Goal: Entertainment & Leisure: Browse casually

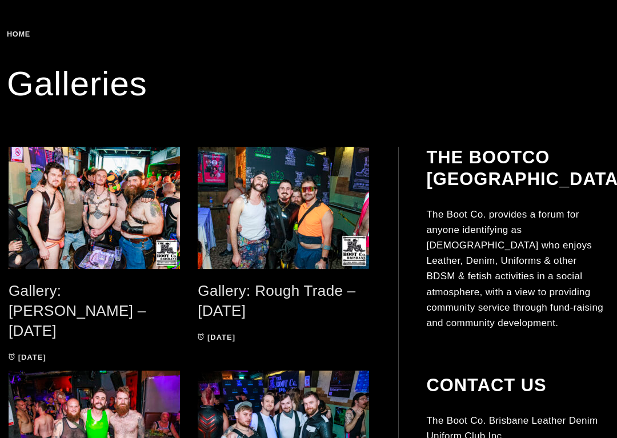
scroll to position [183, 0]
click at [83, 206] on span at bounding box center [95, 208] width 172 height 122
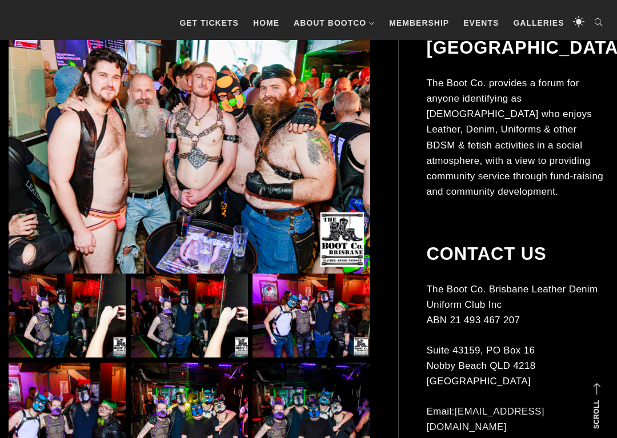
scroll to position [268, 0]
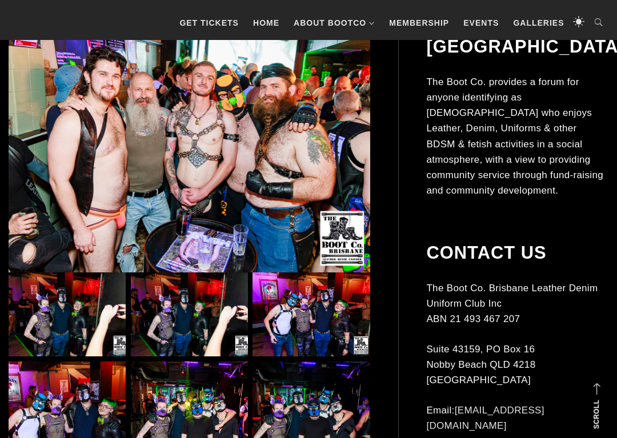
click at [167, 135] on img at bounding box center [190, 144] width 362 height 258
click at [157, 136] on img at bounding box center [190, 144] width 362 height 258
click at [156, 143] on img at bounding box center [190, 144] width 362 height 258
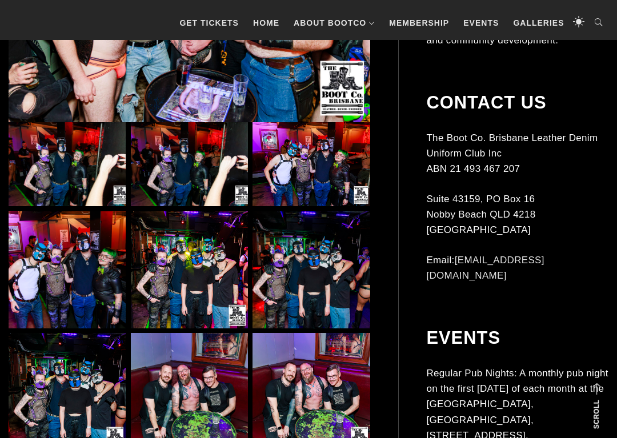
scroll to position [425, 0]
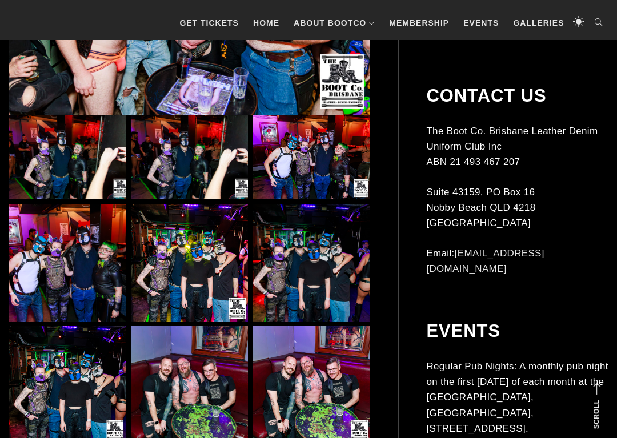
click at [95, 161] on img at bounding box center [67, 157] width 117 height 84
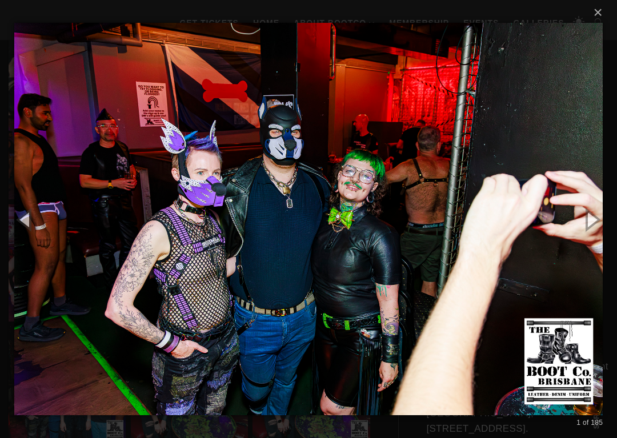
click at [599, 222] on button "button" at bounding box center [591, 219] width 51 height 63
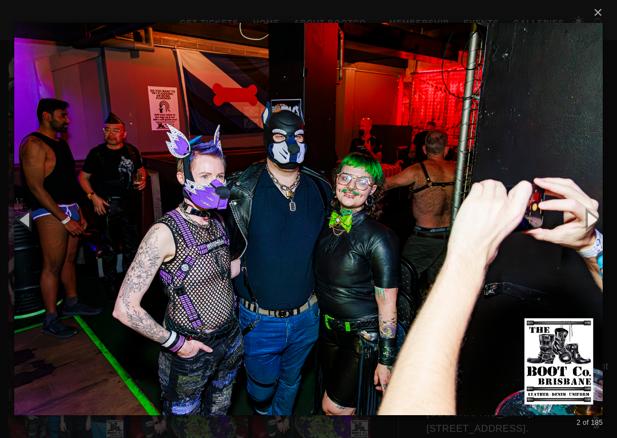
click at [600, 216] on button "button" at bounding box center [591, 219] width 51 height 63
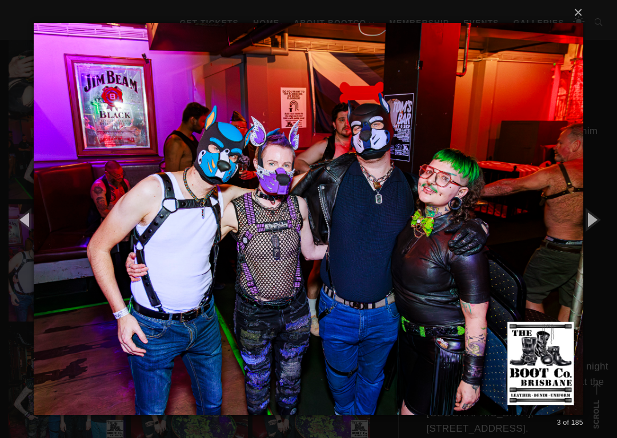
click at [596, 217] on button "button" at bounding box center [591, 219] width 51 height 63
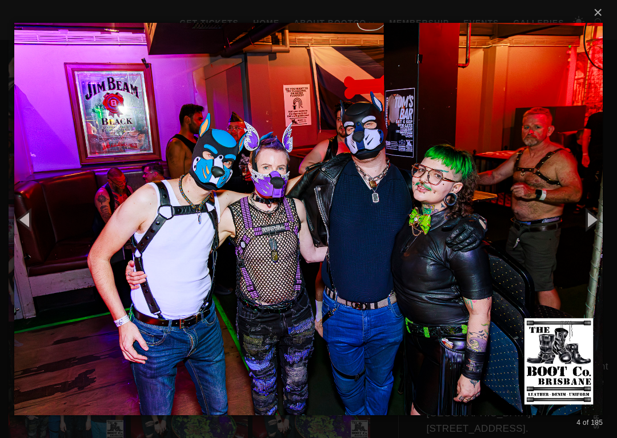
click at [596, 218] on button "button" at bounding box center [591, 219] width 51 height 63
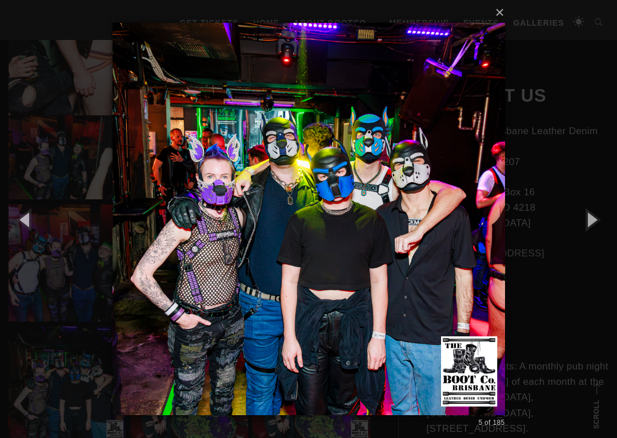
click at [594, 218] on button "button" at bounding box center [591, 219] width 51 height 63
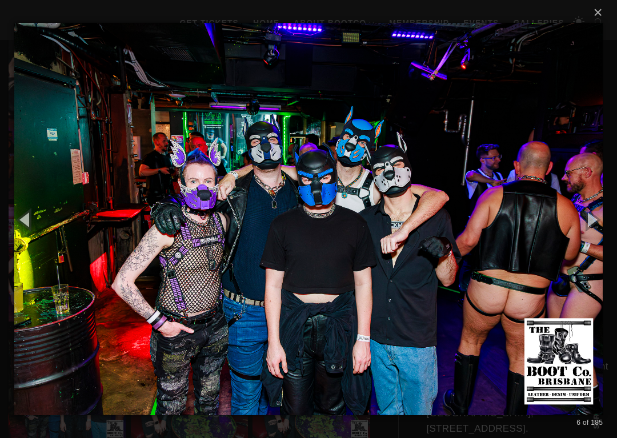
click at [598, 221] on button "button" at bounding box center [591, 219] width 51 height 63
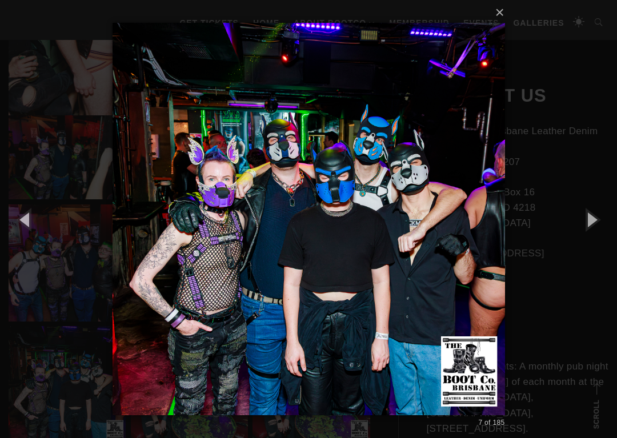
click at [599, 217] on button "button" at bounding box center [591, 219] width 51 height 63
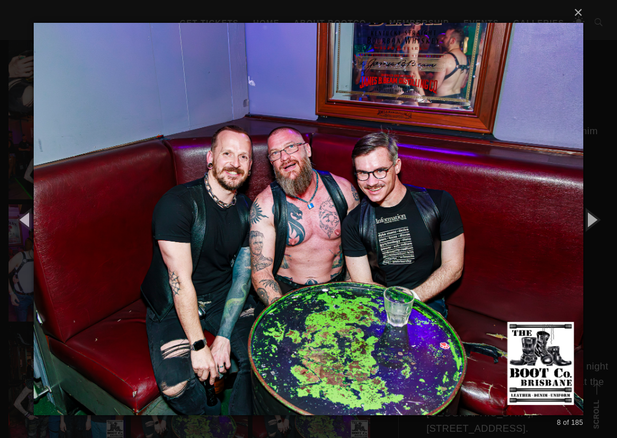
click at [597, 218] on button "button" at bounding box center [591, 219] width 51 height 63
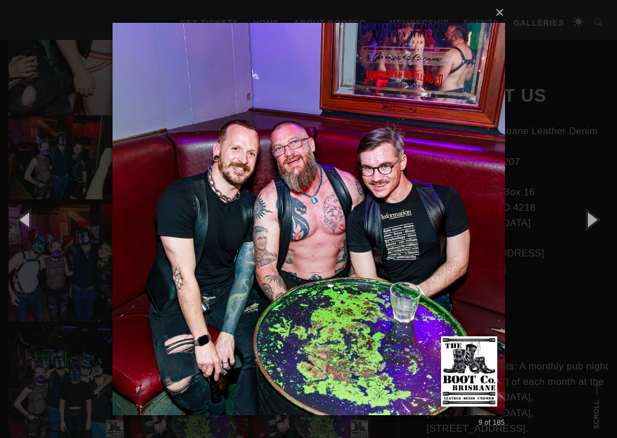
click at [598, 221] on button "button" at bounding box center [591, 219] width 51 height 63
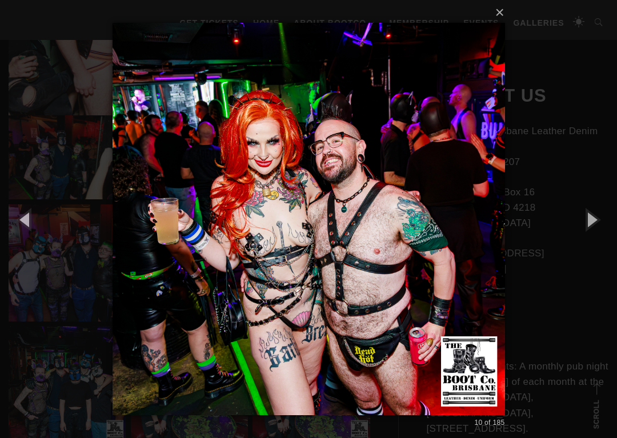
click at [599, 223] on button "button" at bounding box center [591, 219] width 51 height 63
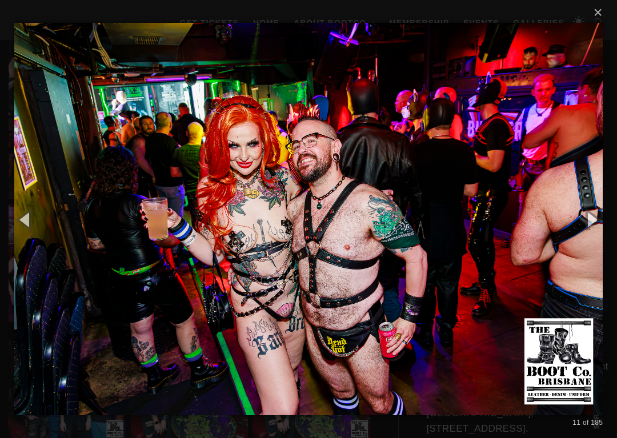
click at [602, 221] on button "button" at bounding box center [591, 219] width 51 height 63
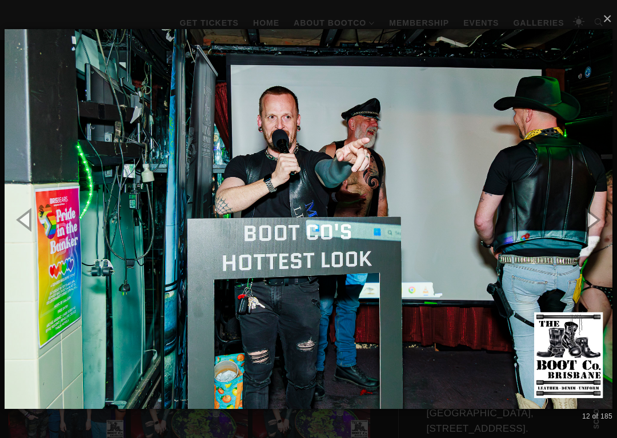
click at [593, 219] on button "button" at bounding box center [591, 219] width 51 height 63
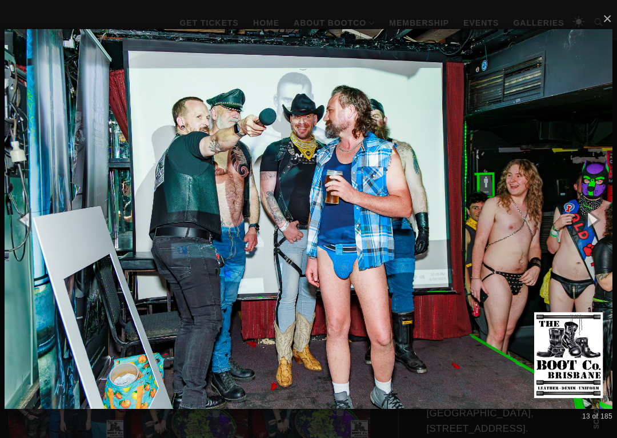
click at [589, 220] on button "button" at bounding box center [591, 219] width 51 height 63
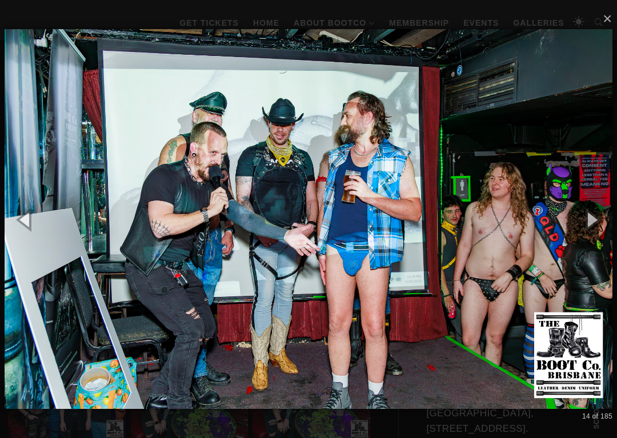
click at [587, 223] on button "button" at bounding box center [591, 219] width 51 height 63
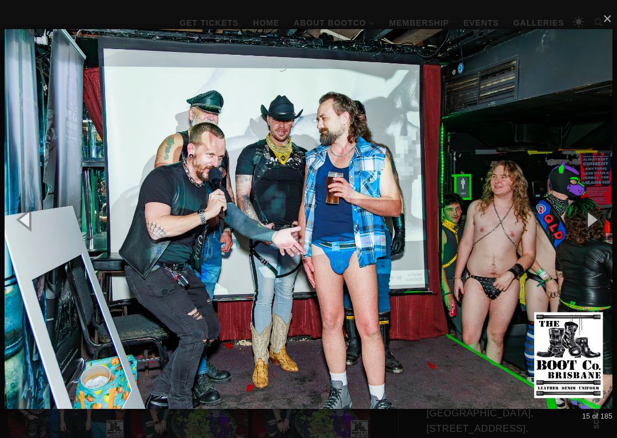
click at [589, 225] on button "button" at bounding box center [591, 219] width 51 height 63
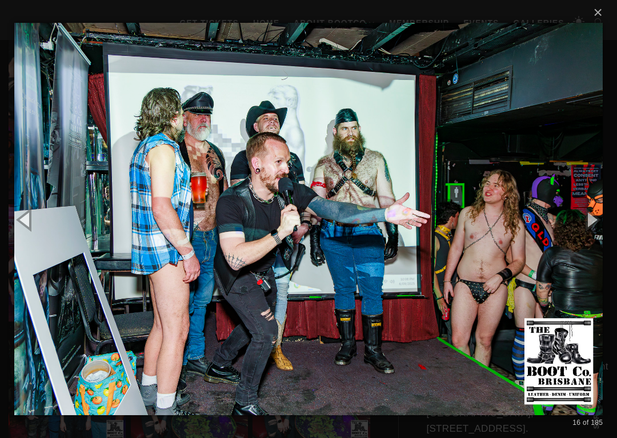
click at [592, 224] on button "button" at bounding box center [591, 219] width 51 height 63
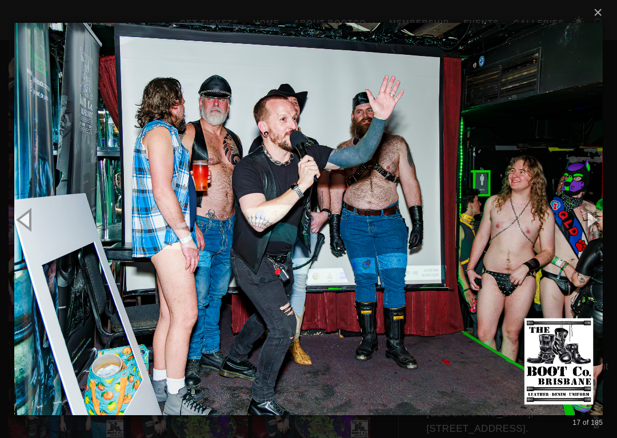
click at [592, 223] on button "button" at bounding box center [591, 219] width 51 height 63
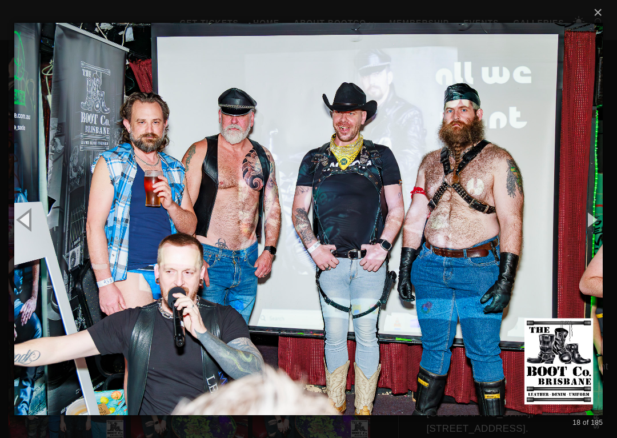
click at [591, 222] on button "button" at bounding box center [591, 219] width 51 height 63
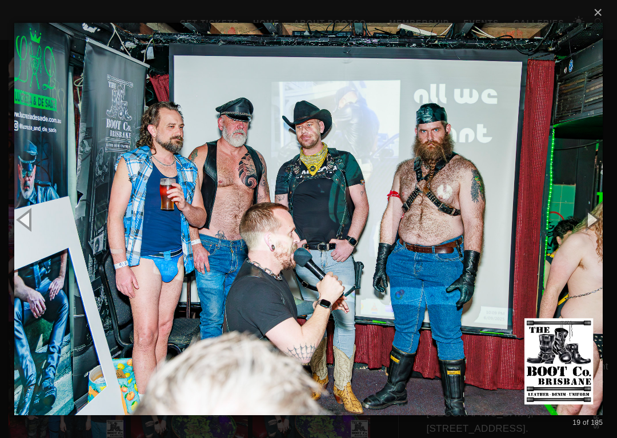
click at [595, 221] on button "button" at bounding box center [591, 219] width 51 height 63
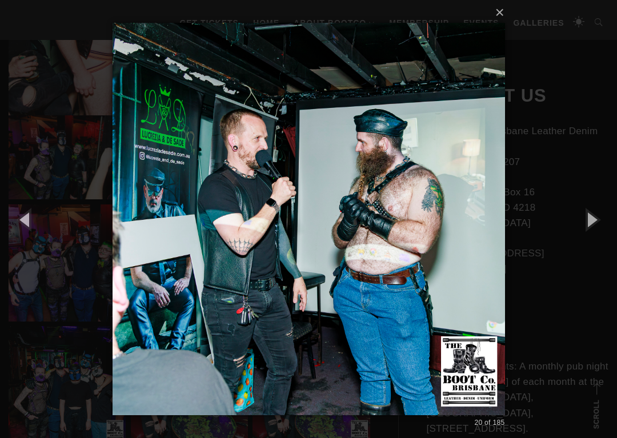
click at [595, 222] on button "button" at bounding box center [591, 219] width 51 height 63
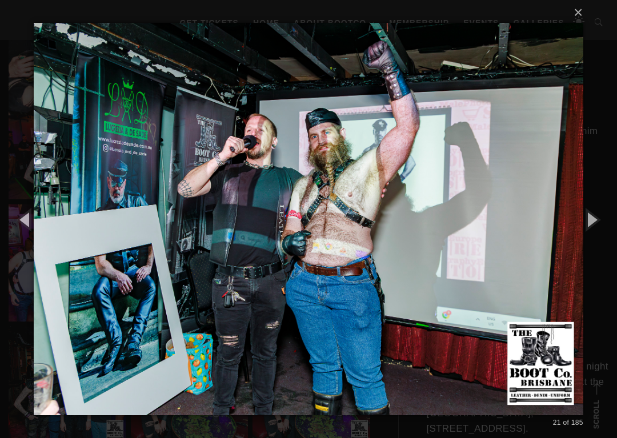
click at [592, 221] on button "button" at bounding box center [591, 219] width 51 height 63
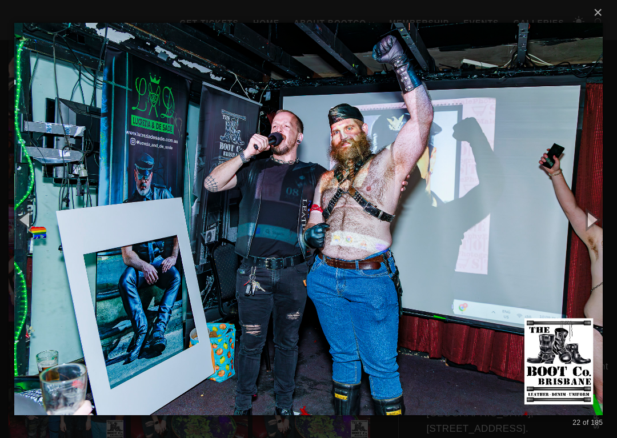
click at [596, 219] on button "button" at bounding box center [591, 219] width 51 height 63
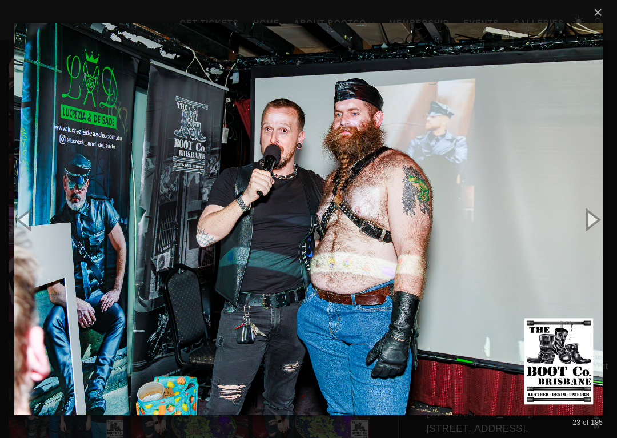
click at [598, 219] on button "button" at bounding box center [591, 219] width 51 height 63
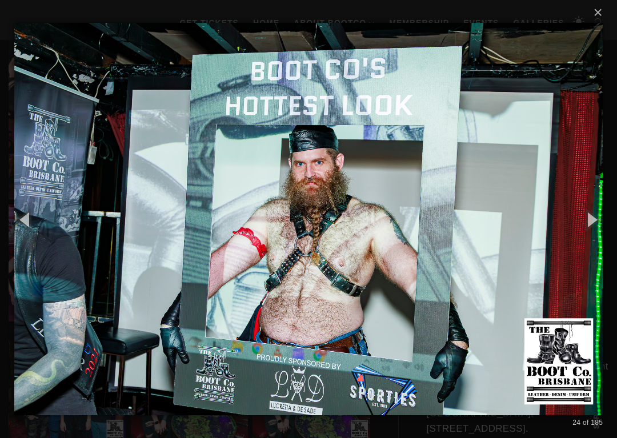
click at [588, 225] on button "button" at bounding box center [591, 219] width 51 height 63
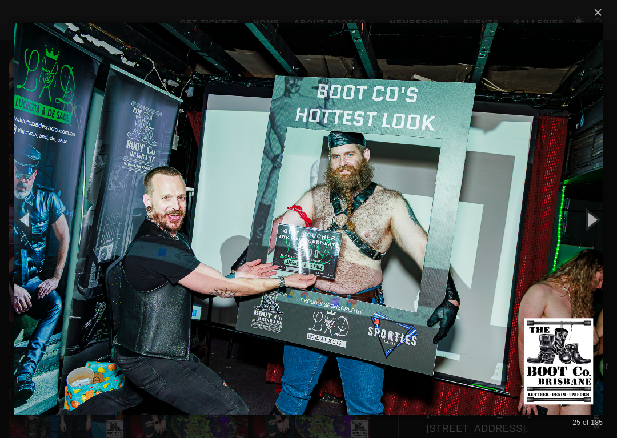
click at [594, 224] on button "button" at bounding box center [591, 219] width 51 height 63
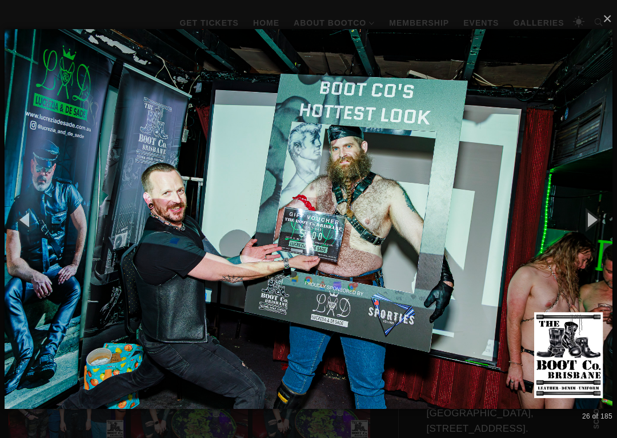
click at [595, 222] on button "button" at bounding box center [591, 219] width 51 height 63
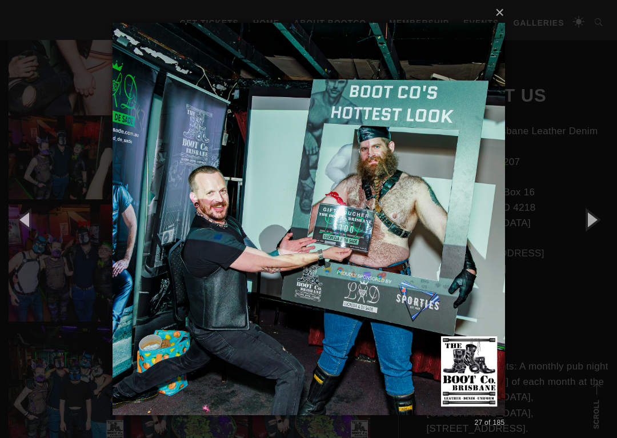
click at [594, 223] on button "button" at bounding box center [591, 219] width 51 height 63
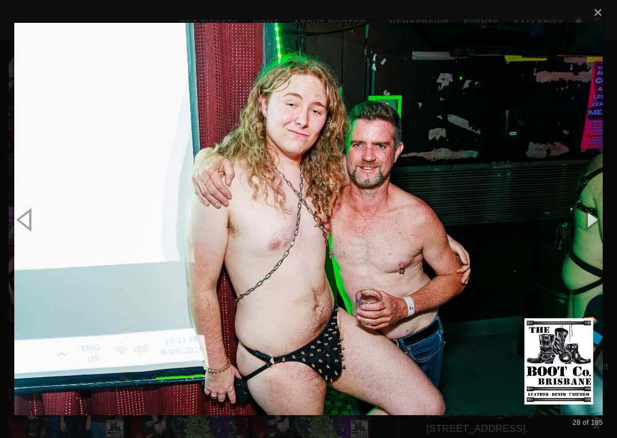
click at [590, 225] on button "button" at bounding box center [591, 219] width 51 height 63
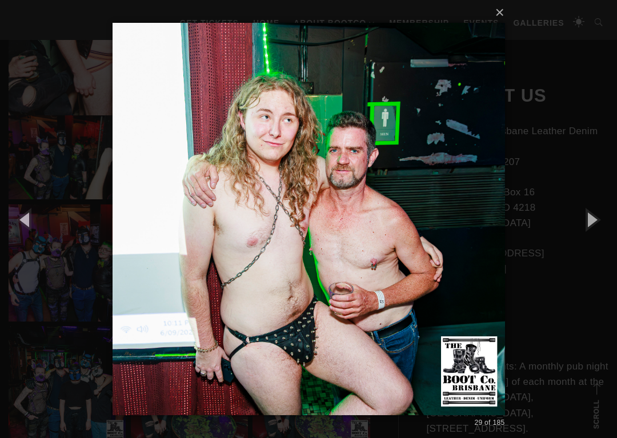
click at [598, 224] on button "button" at bounding box center [591, 219] width 51 height 63
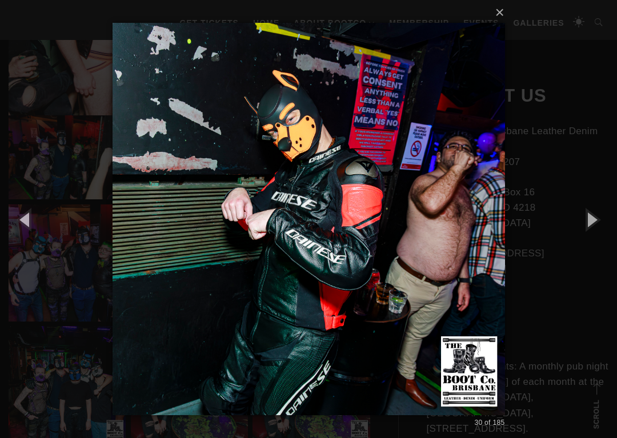
click at [594, 222] on button "button" at bounding box center [591, 219] width 51 height 63
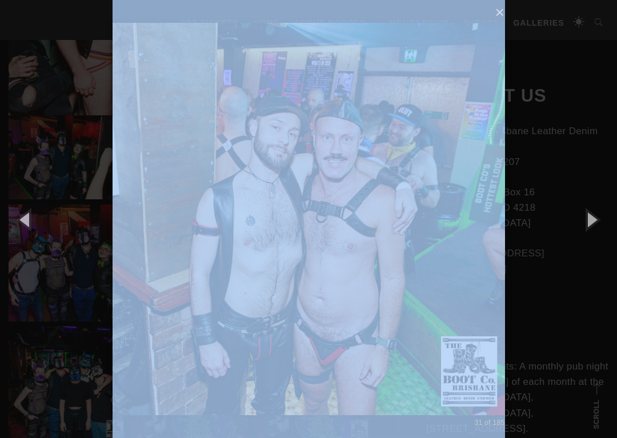
click at [601, 229] on button "button" at bounding box center [591, 219] width 51 height 63
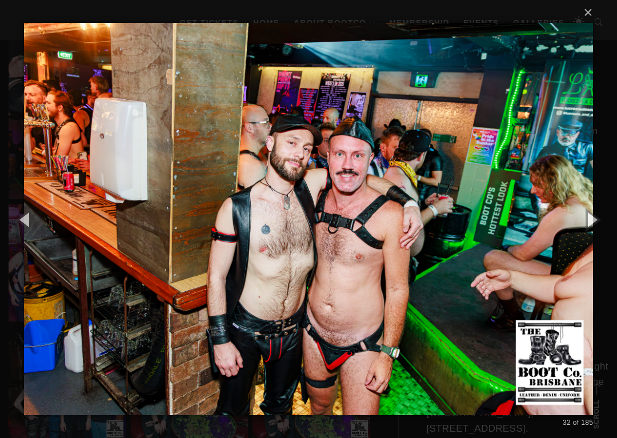
click at [595, 224] on button "button" at bounding box center [591, 219] width 51 height 63
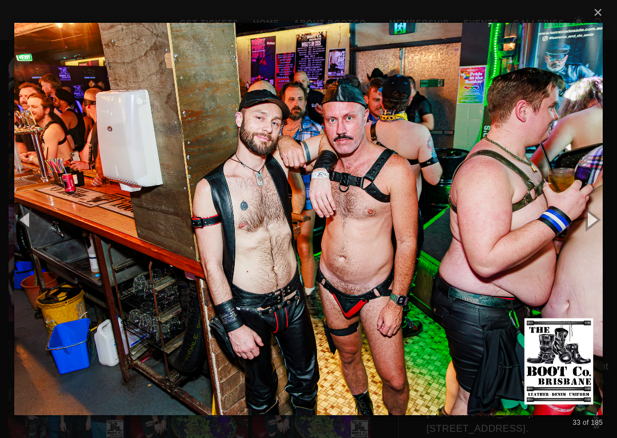
click at [597, 229] on button "button" at bounding box center [591, 219] width 51 height 63
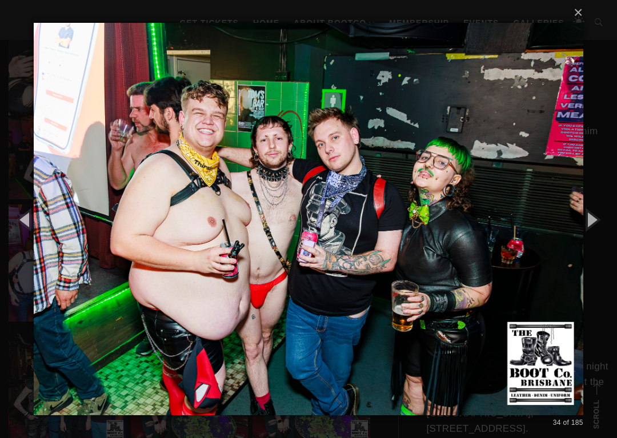
click at [27, 207] on button "button" at bounding box center [25, 219] width 51 height 63
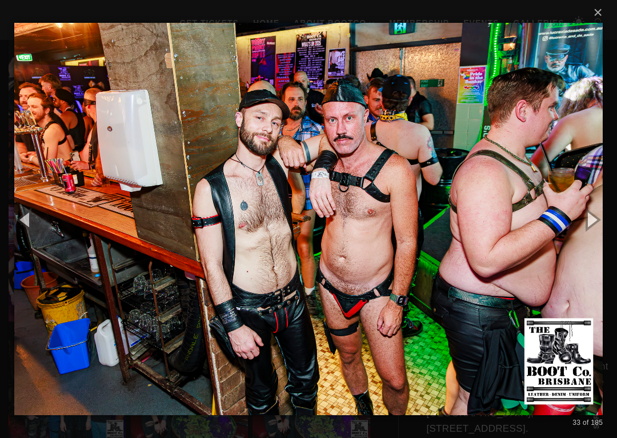
click at [599, 227] on button "button" at bounding box center [591, 219] width 51 height 63
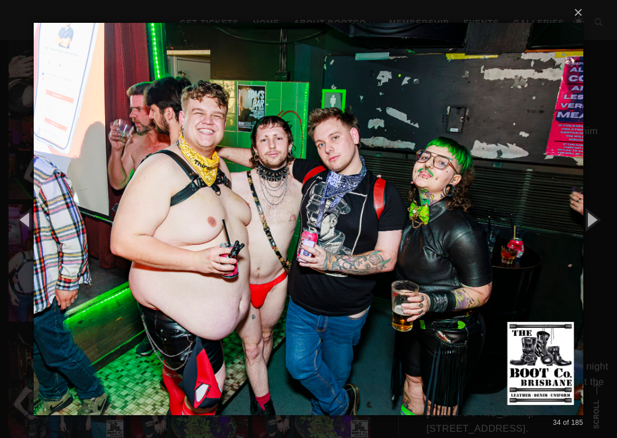
click at [17, 215] on button "button" at bounding box center [25, 219] width 51 height 63
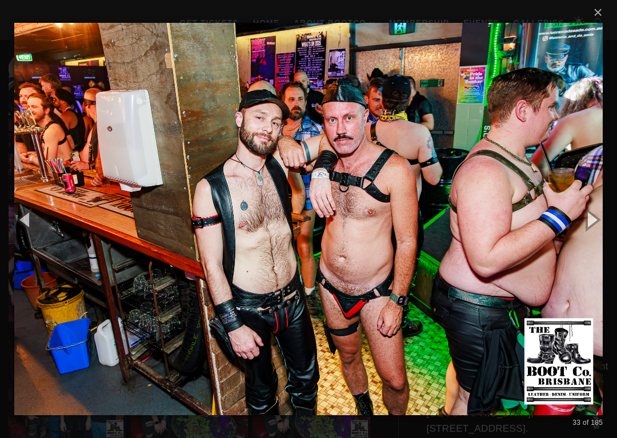
click at [593, 224] on button "button" at bounding box center [591, 219] width 51 height 63
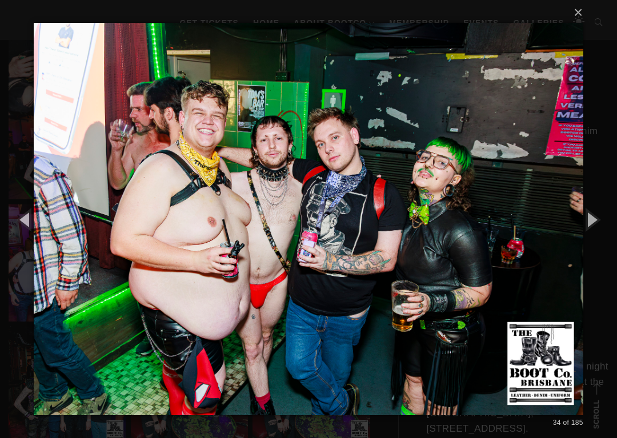
click at [589, 223] on button "button" at bounding box center [591, 219] width 51 height 63
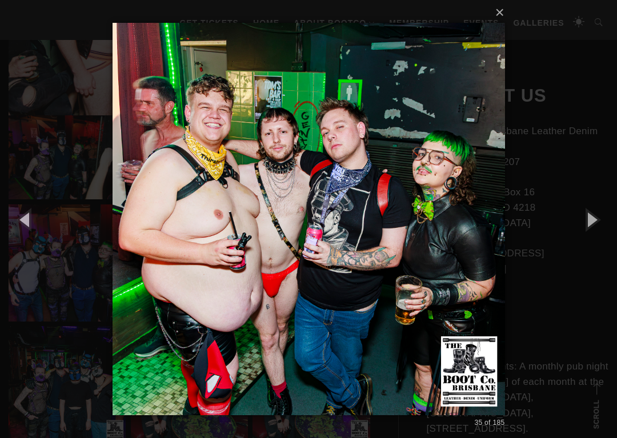
click at [604, 220] on button "button" at bounding box center [591, 219] width 51 height 63
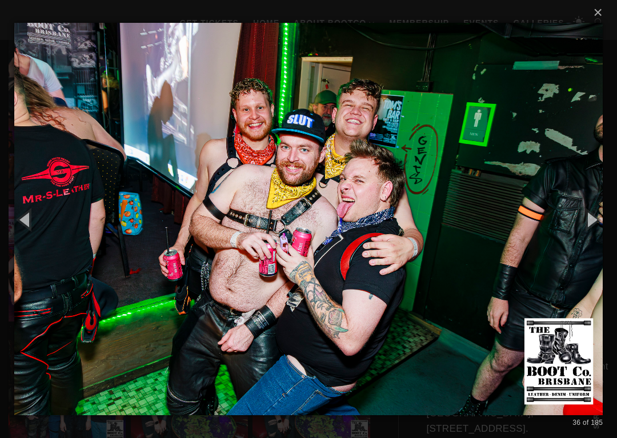
click at [591, 225] on button "button" at bounding box center [591, 219] width 51 height 63
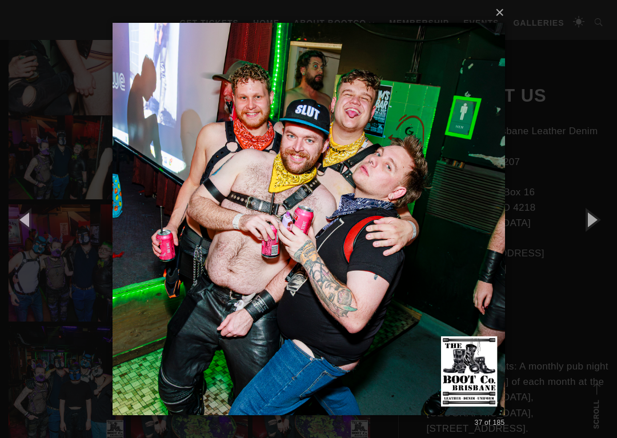
click at [599, 226] on button "button" at bounding box center [591, 219] width 51 height 63
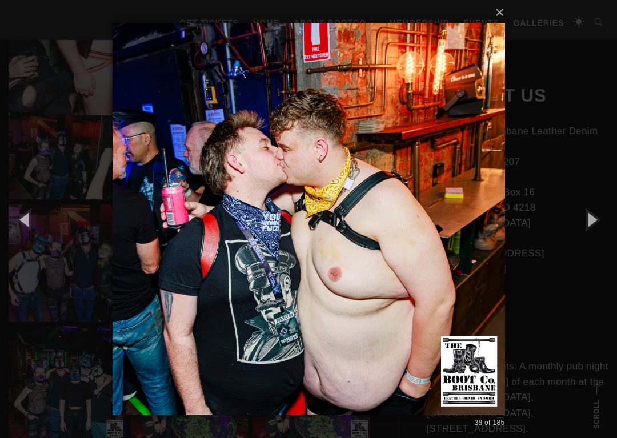
click at [591, 222] on button "button" at bounding box center [591, 219] width 51 height 63
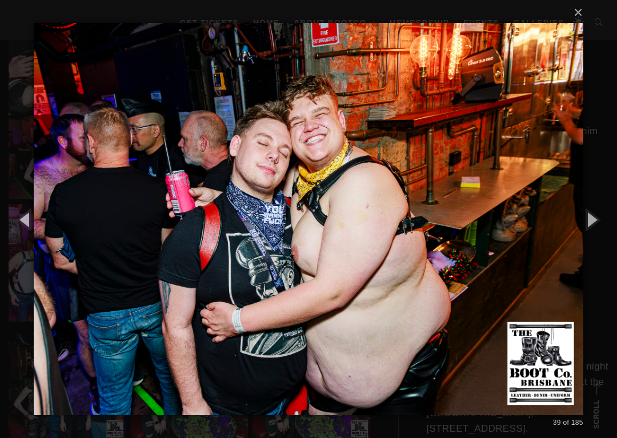
click at [592, 225] on button "button" at bounding box center [591, 219] width 51 height 63
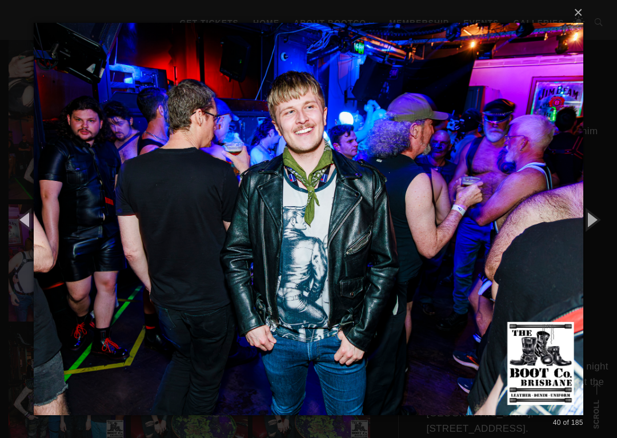
click at [597, 225] on button "button" at bounding box center [591, 219] width 51 height 63
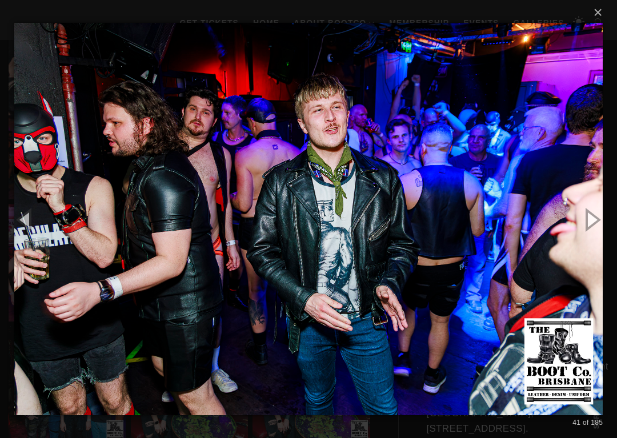
click at [597, 224] on button "button" at bounding box center [591, 219] width 51 height 63
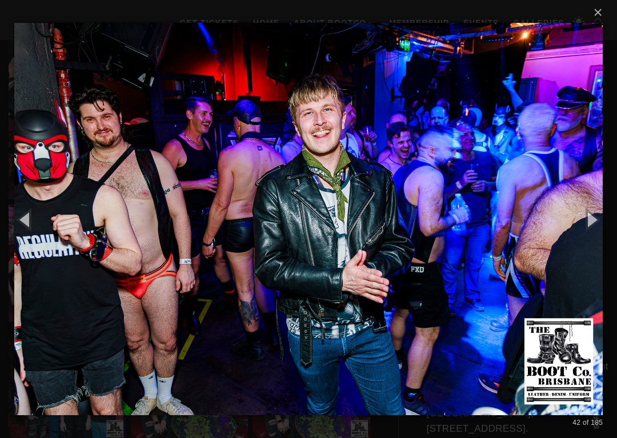
click at [599, 221] on button "button" at bounding box center [591, 219] width 51 height 63
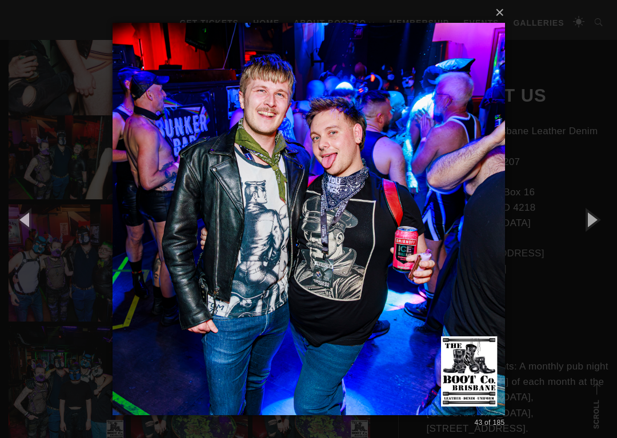
click at [603, 219] on button "button" at bounding box center [591, 219] width 51 height 63
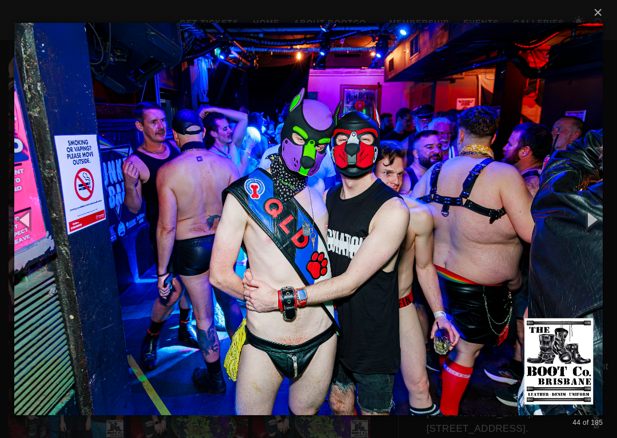
click at [596, 223] on button "button" at bounding box center [591, 219] width 51 height 63
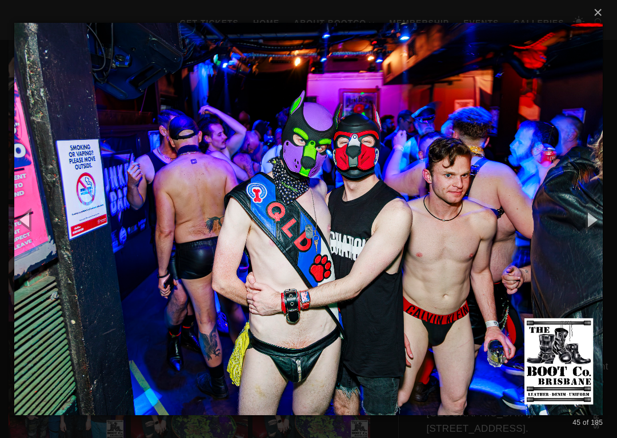
click at [601, 222] on button "button" at bounding box center [591, 219] width 51 height 63
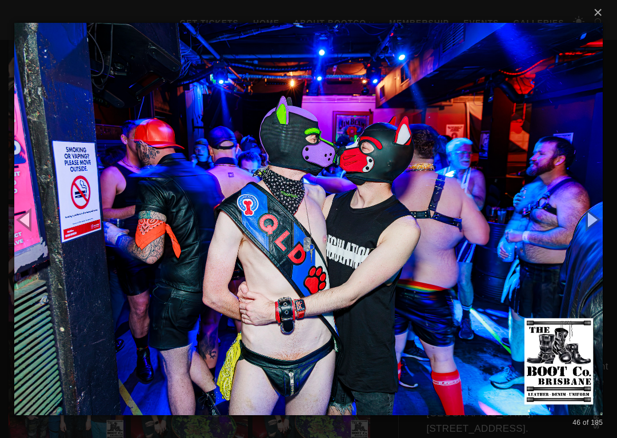
click at [602, 222] on button "button" at bounding box center [591, 219] width 51 height 63
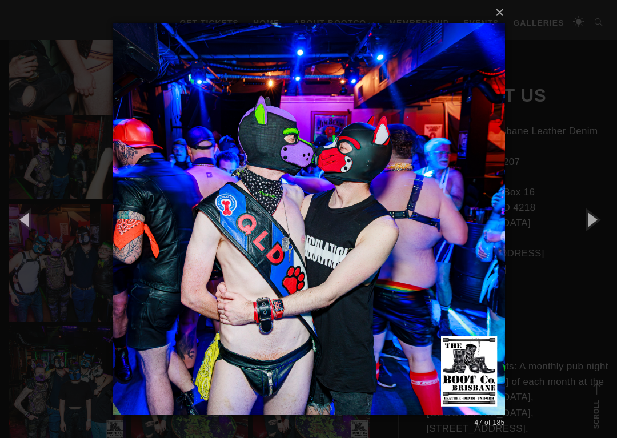
click at [592, 229] on button "button" at bounding box center [591, 219] width 51 height 63
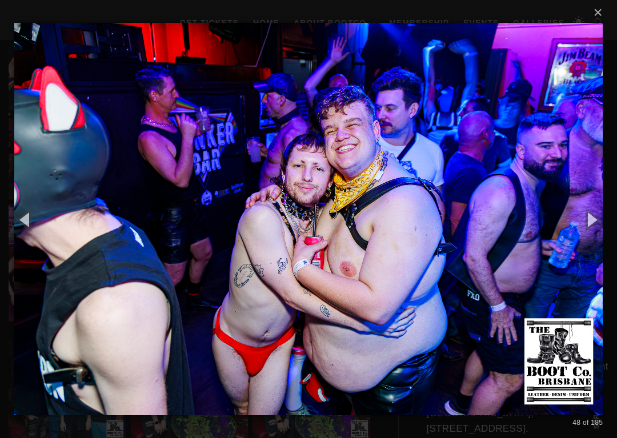
click at [600, 226] on button "button" at bounding box center [591, 219] width 51 height 63
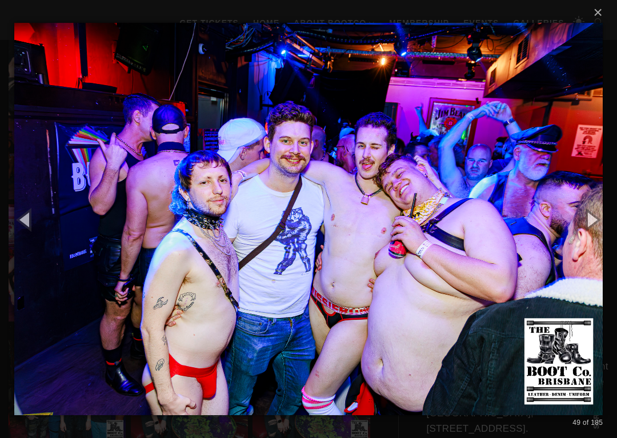
click at [594, 228] on button "button" at bounding box center [591, 219] width 51 height 63
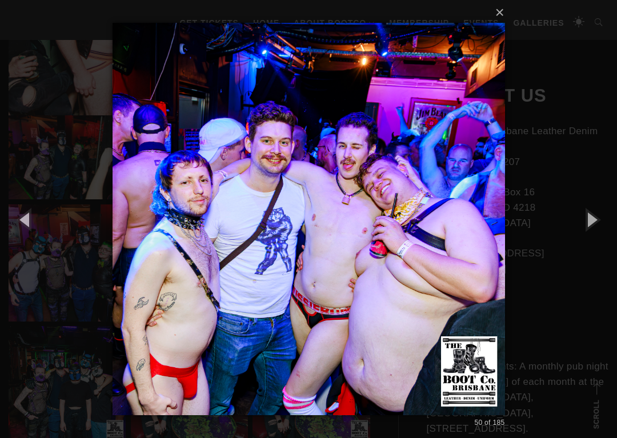
click at [595, 227] on button "button" at bounding box center [591, 219] width 51 height 63
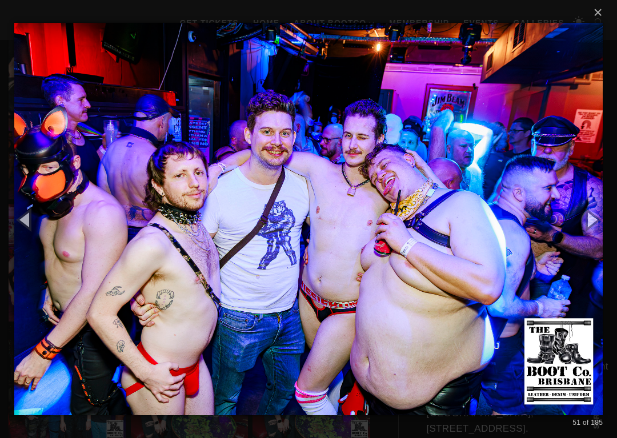
click at [595, 225] on button "button" at bounding box center [591, 219] width 51 height 63
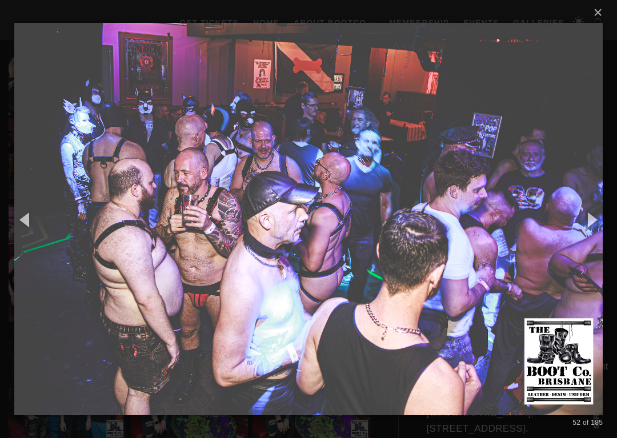
click at [592, 225] on button "button" at bounding box center [591, 219] width 51 height 63
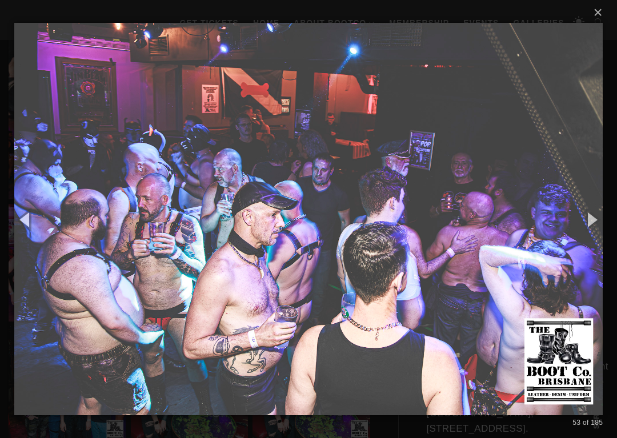
click at [593, 227] on button "button" at bounding box center [591, 219] width 51 height 63
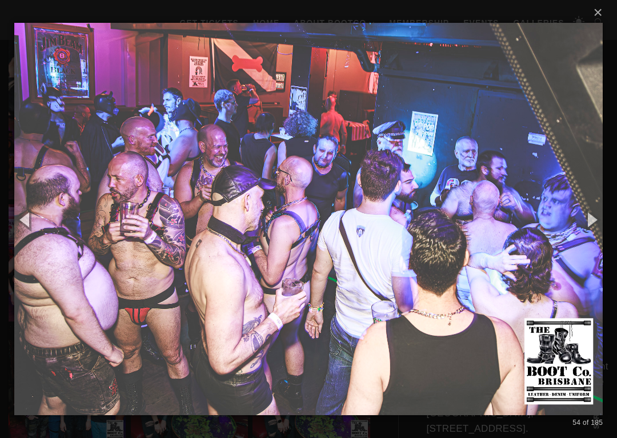
click at [598, 225] on button "button" at bounding box center [591, 219] width 51 height 63
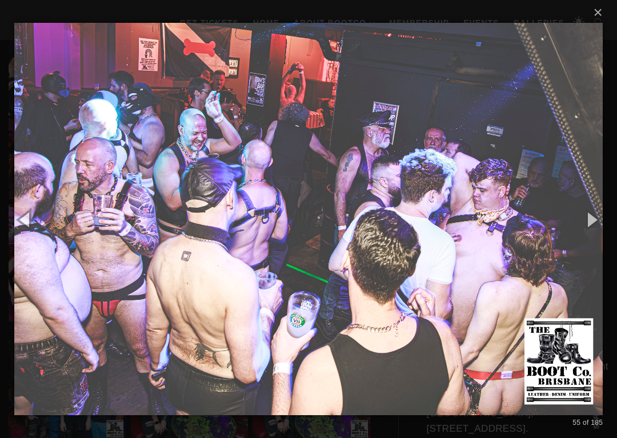
click at [599, 223] on button "button" at bounding box center [591, 219] width 51 height 63
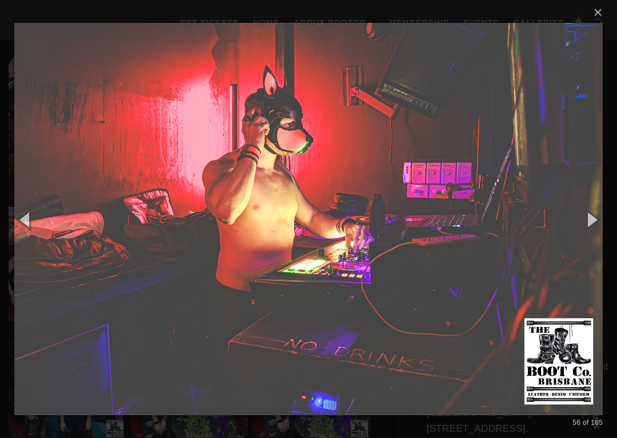
click at [597, 227] on button "button" at bounding box center [591, 219] width 51 height 63
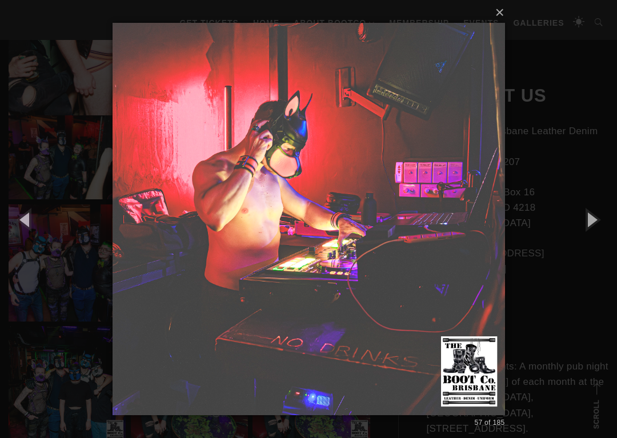
click at [598, 225] on button "button" at bounding box center [591, 219] width 51 height 63
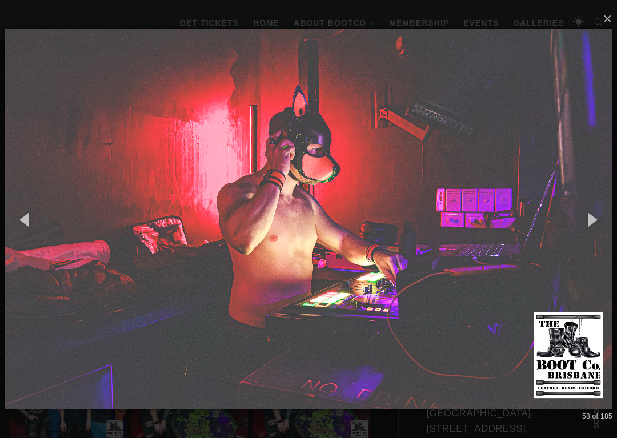
click at [596, 225] on button "button" at bounding box center [591, 219] width 51 height 63
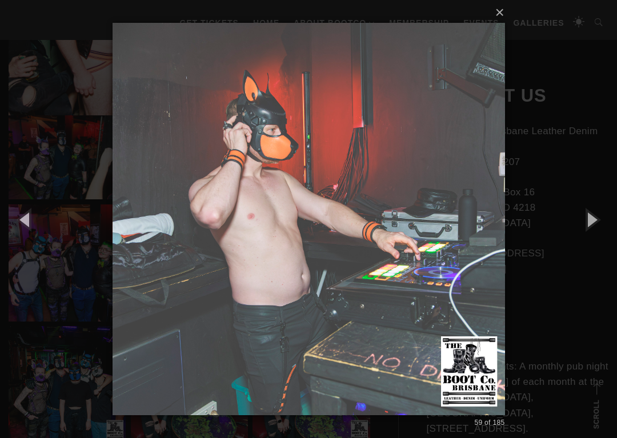
click at [593, 225] on button "button" at bounding box center [591, 219] width 51 height 63
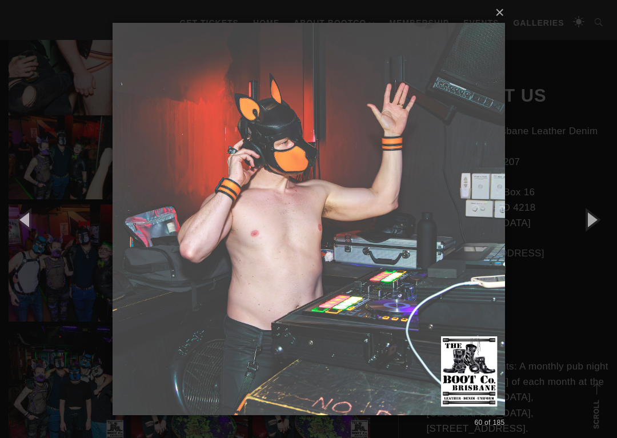
click at [596, 225] on button "button" at bounding box center [591, 219] width 51 height 63
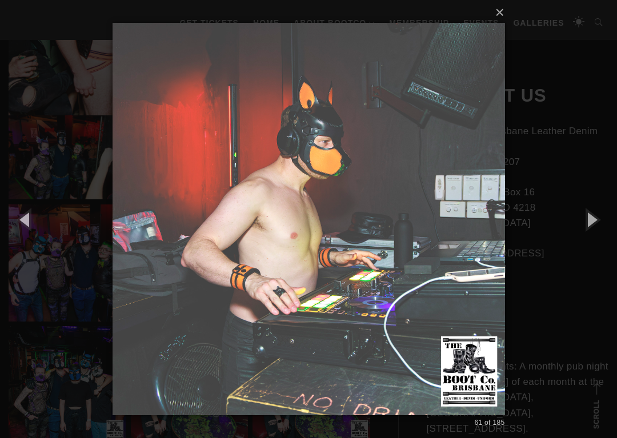
click at [597, 225] on button "button" at bounding box center [591, 219] width 51 height 63
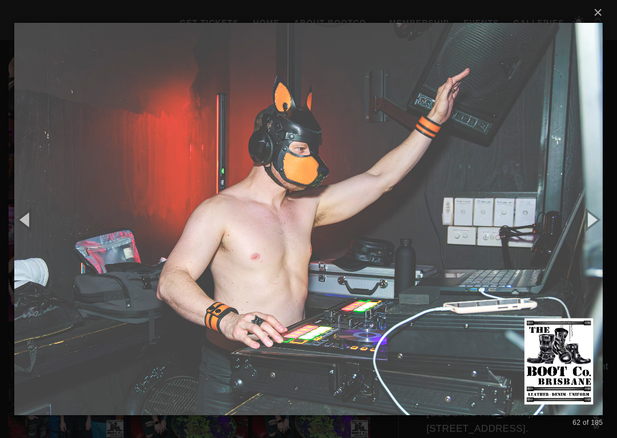
click at [595, 226] on button "button" at bounding box center [591, 219] width 51 height 63
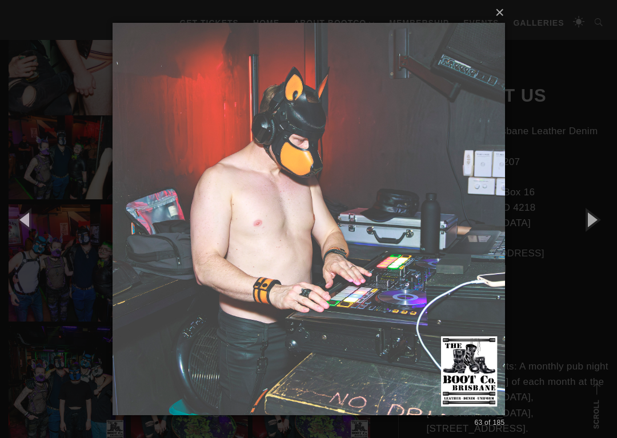
click at [597, 224] on button "button" at bounding box center [591, 219] width 51 height 63
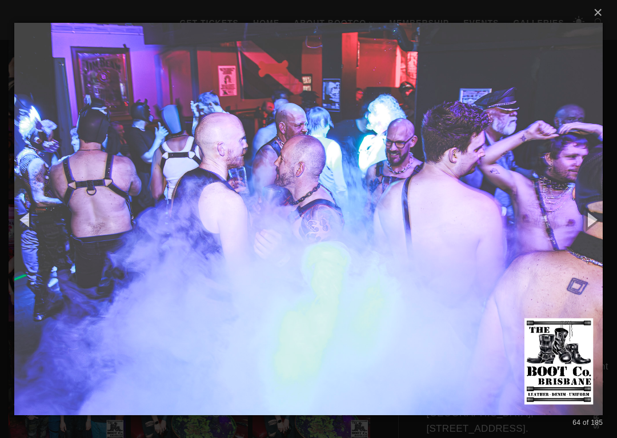
click at [594, 227] on button "button" at bounding box center [591, 219] width 51 height 63
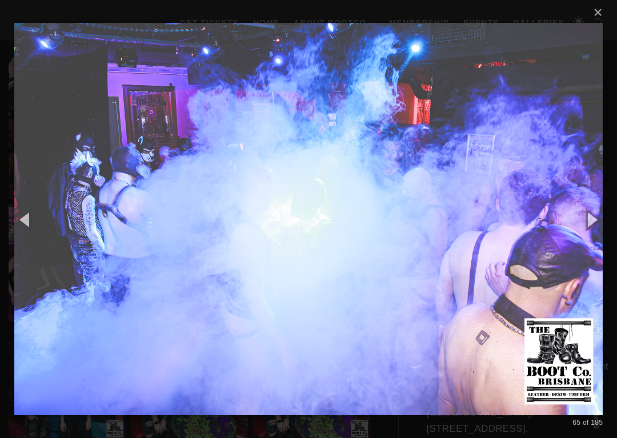
click at [593, 228] on button "button" at bounding box center [591, 219] width 51 height 63
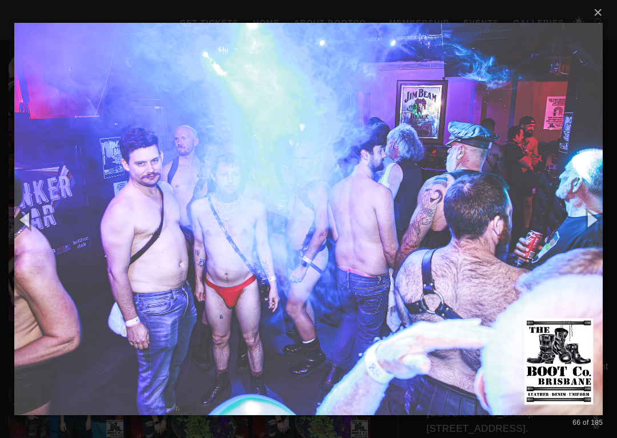
click at [598, 227] on button "button" at bounding box center [591, 219] width 51 height 63
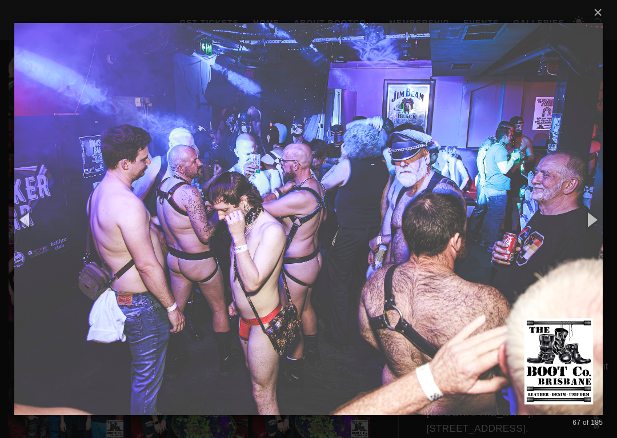
click at [601, 228] on button "button" at bounding box center [591, 219] width 51 height 63
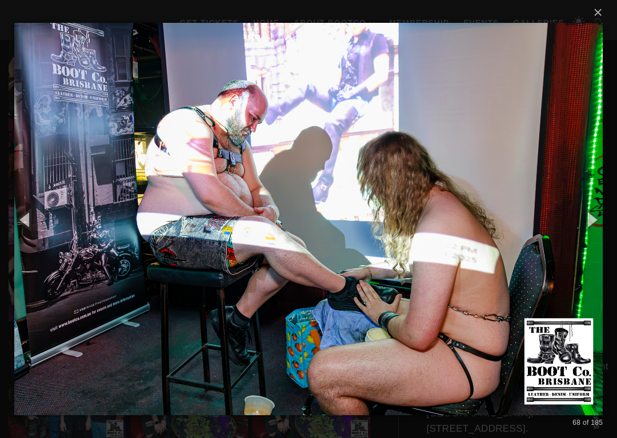
click at [596, 230] on button "button" at bounding box center [591, 219] width 51 height 63
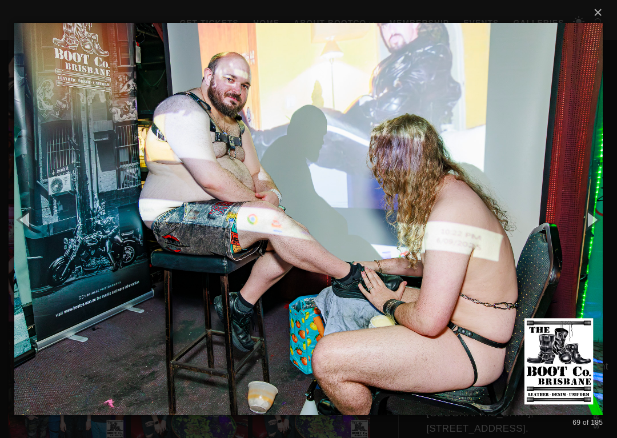
click at [601, 228] on button "button" at bounding box center [591, 219] width 51 height 63
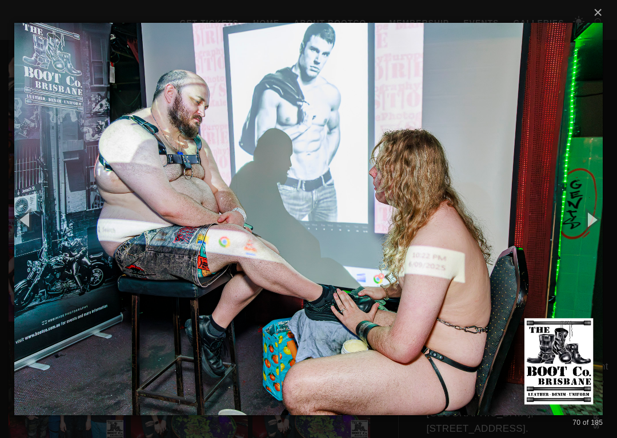
click at [603, 227] on button "button" at bounding box center [591, 219] width 51 height 63
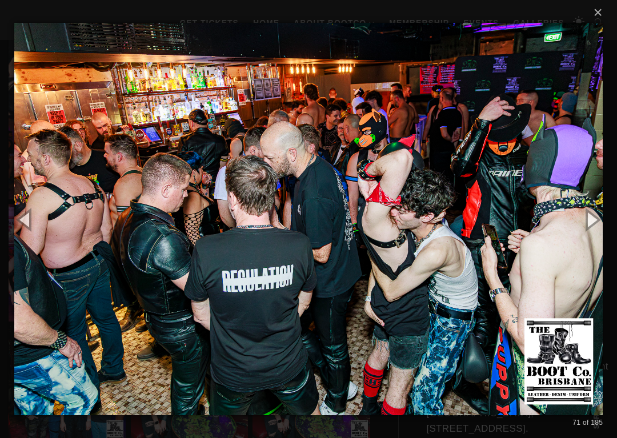
click at [595, 231] on button "button" at bounding box center [591, 219] width 51 height 63
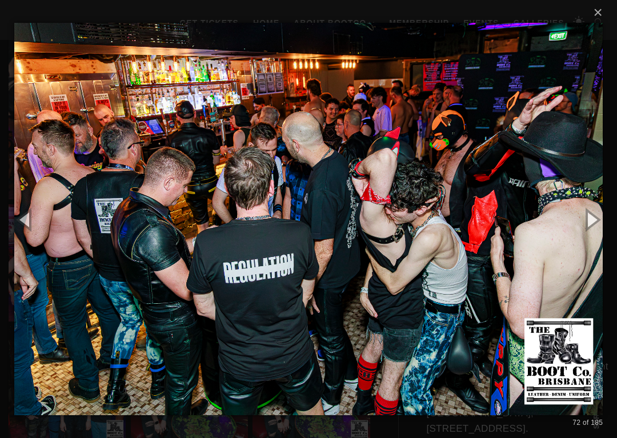
click at [599, 231] on button "button" at bounding box center [591, 219] width 51 height 63
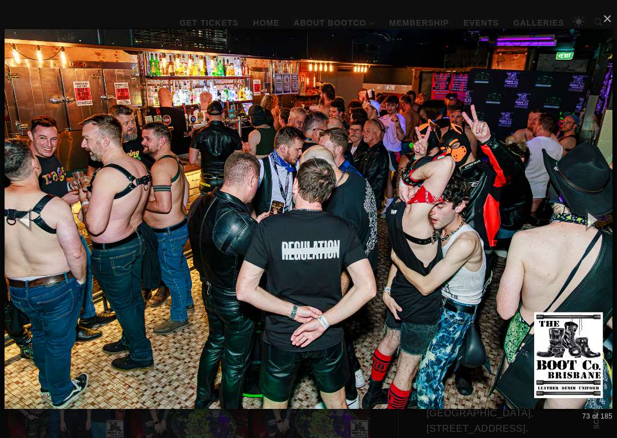
click at [600, 230] on button "button" at bounding box center [591, 219] width 51 height 63
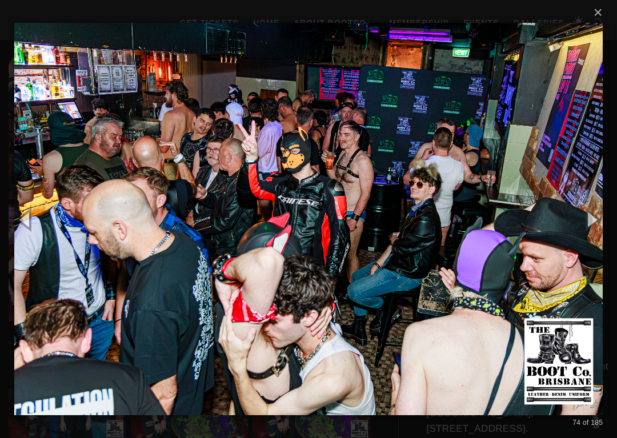
click at [596, 232] on button "button" at bounding box center [591, 219] width 51 height 63
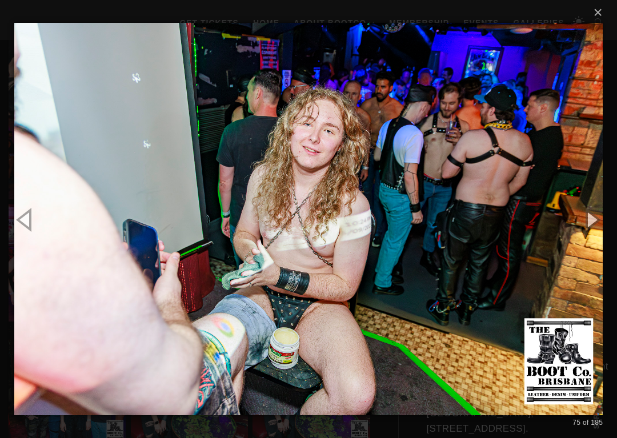
click at [592, 231] on button "button" at bounding box center [591, 219] width 51 height 63
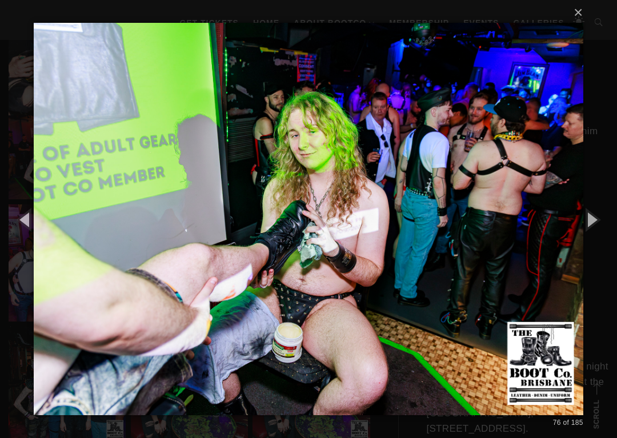
click at [594, 230] on button "button" at bounding box center [591, 219] width 51 height 63
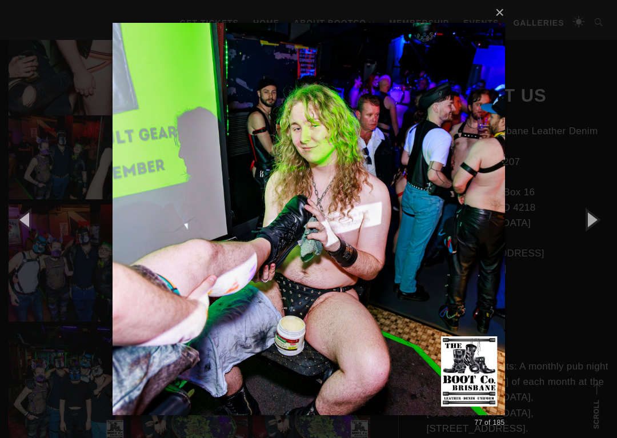
click at [601, 228] on button "button" at bounding box center [591, 219] width 51 height 63
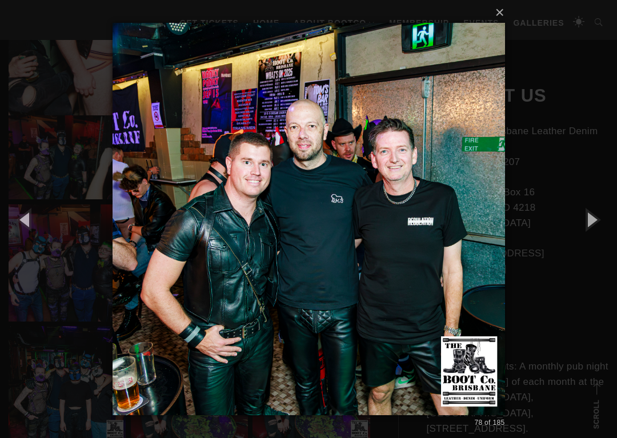
click at [591, 231] on button "button" at bounding box center [591, 219] width 51 height 63
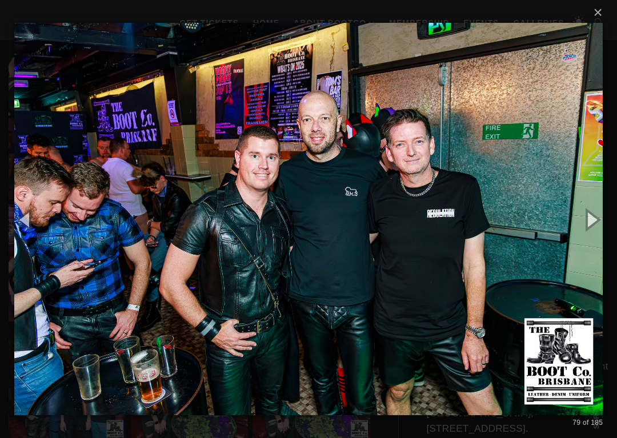
click at [19, 219] on button "button" at bounding box center [25, 219] width 51 height 63
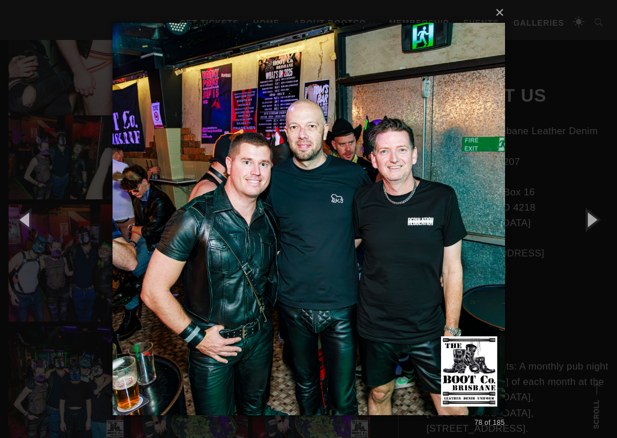
click at [594, 229] on button "button" at bounding box center [591, 219] width 51 height 63
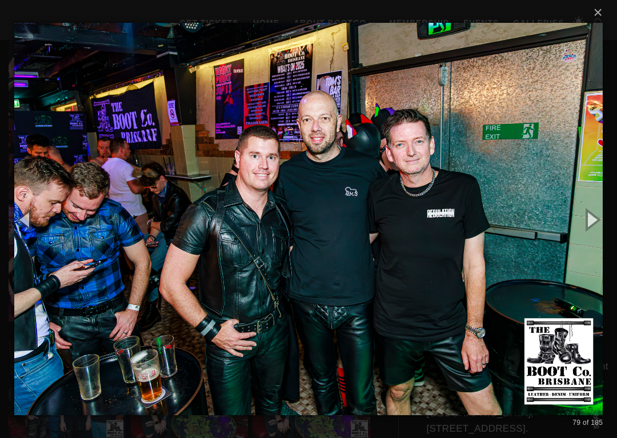
click at [601, 226] on button "button" at bounding box center [591, 219] width 51 height 63
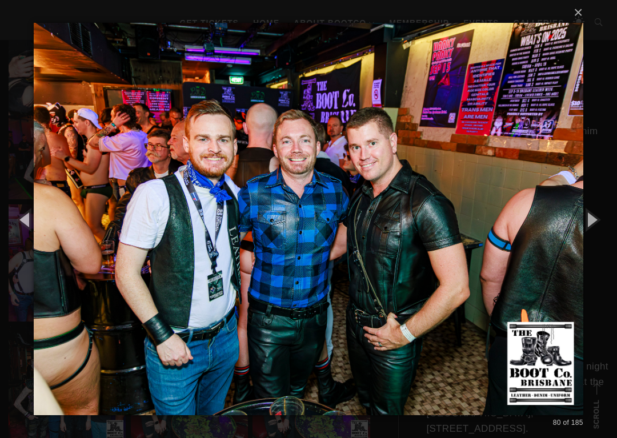
click at [590, 223] on button "button" at bounding box center [591, 219] width 51 height 63
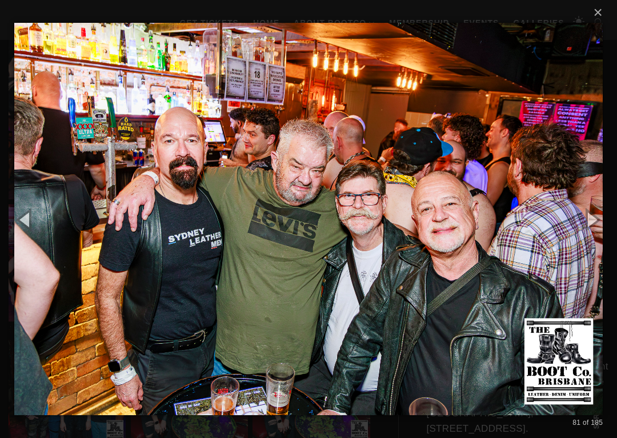
click at [594, 226] on button "button" at bounding box center [591, 219] width 51 height 63
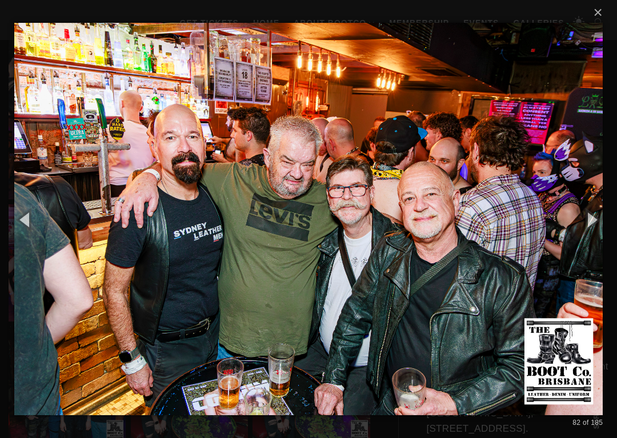
click at [594, 228] on button "button" at bounding box center [591, 219] width 51 height 63
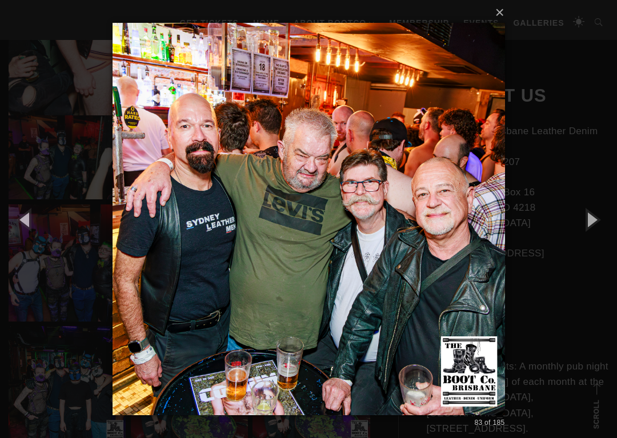
click at [598, 225] on button "button" at bounding box center [591, 219] width 51 height 63
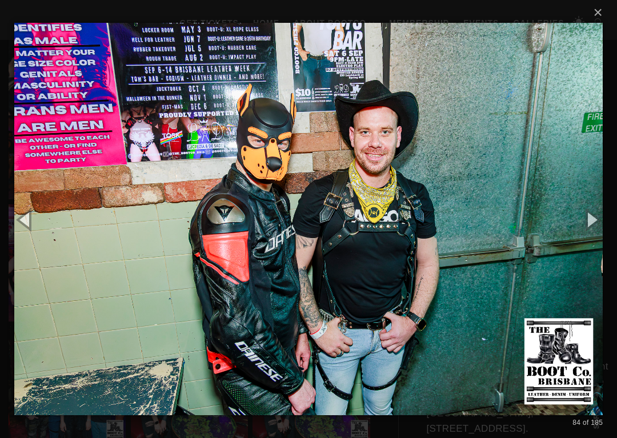
click at [601, 224] on button "button" at bounding box center [591, 219] width 51 height 63
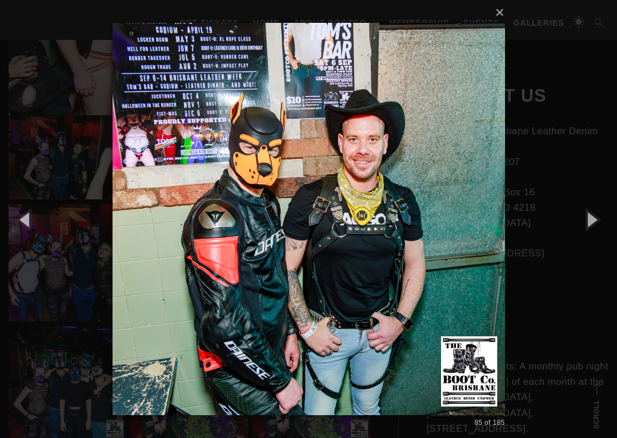
click at [598, 223] on button "button" at bounding box center [591, 219] width 51 height 63
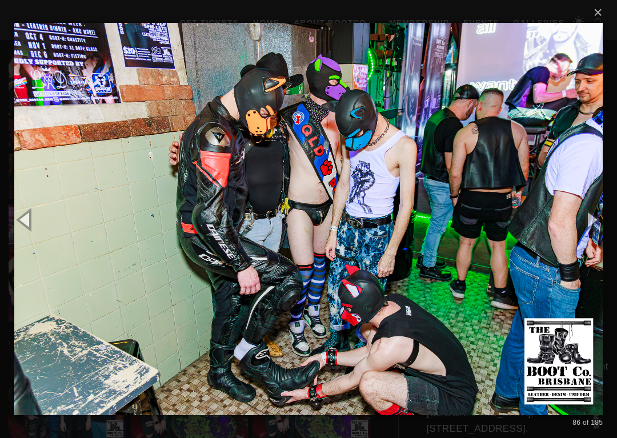
click at [594, 224] on button "button" at bounding box center [591, 219] width 51 height 63
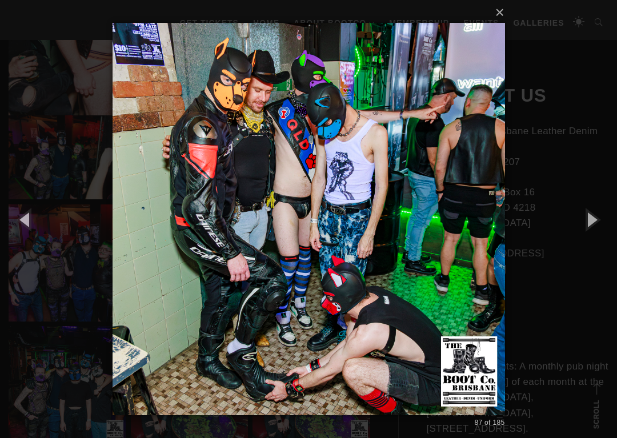
click at [596, 222] on button "button" at bounding box center [591, 219] width 51 height 63
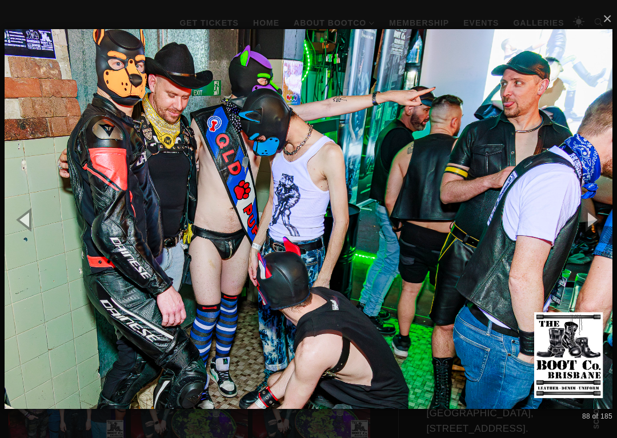
click at [599, 222] on button "button" at bounding box center [591, 219] width 51 height 63
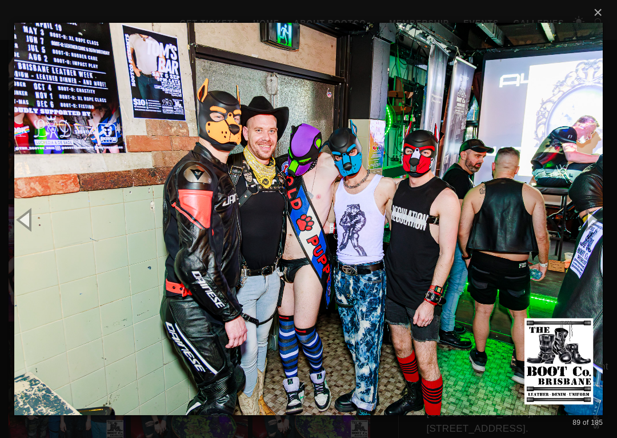
click at [606, 221] on button "button" at bounding box center [591, 219] width 51 height 63
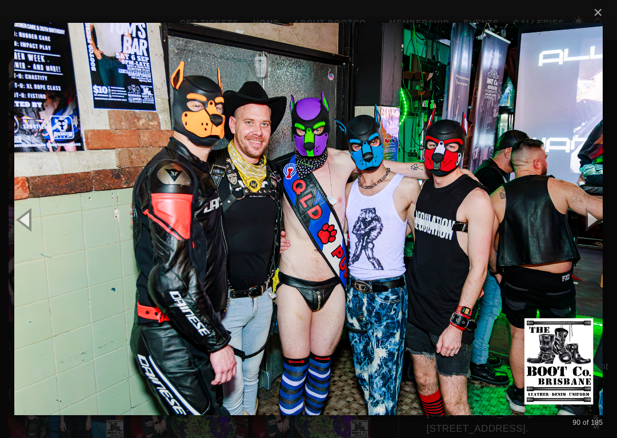
click at [587, 225] on button "button" at bounding box center [591, 219] width 51 height 63
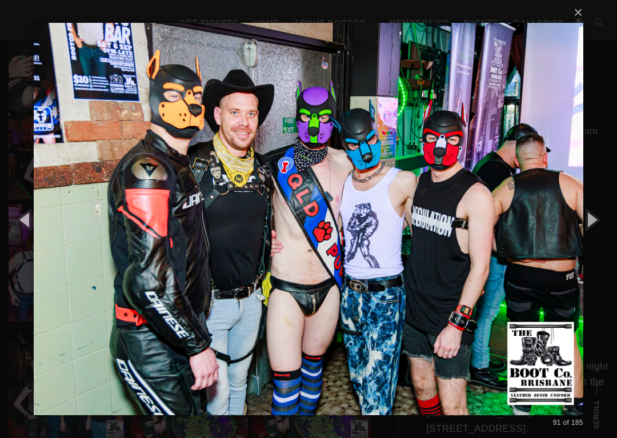
click at [595, 223] on button "button" at bounding box center [591, 219] width 51 height 63
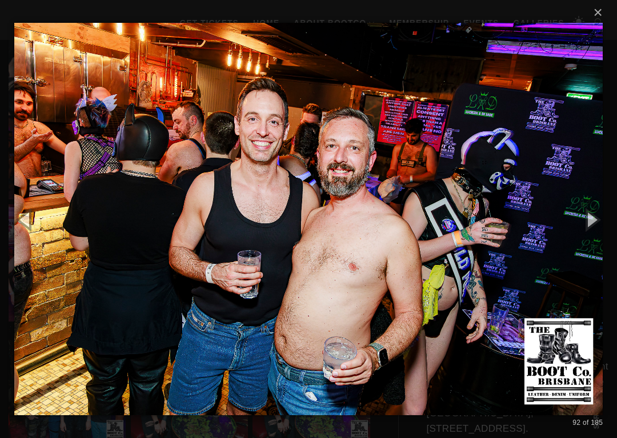
click at [593, 223] on button "button" at bounding box center [591, 219] width 51 height 63
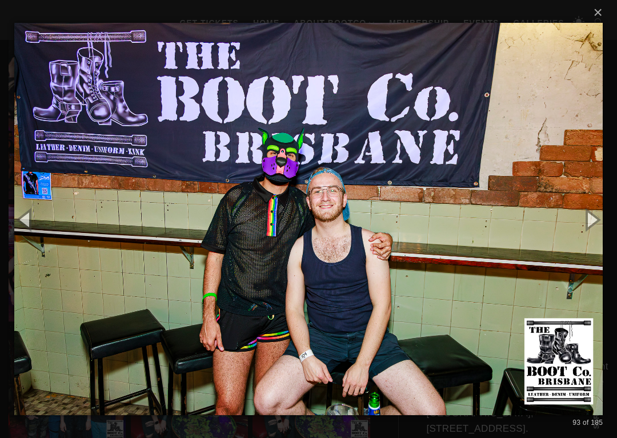
click at [595, 227] on button "button" at bounding box center [591, 219] width 51 height 63
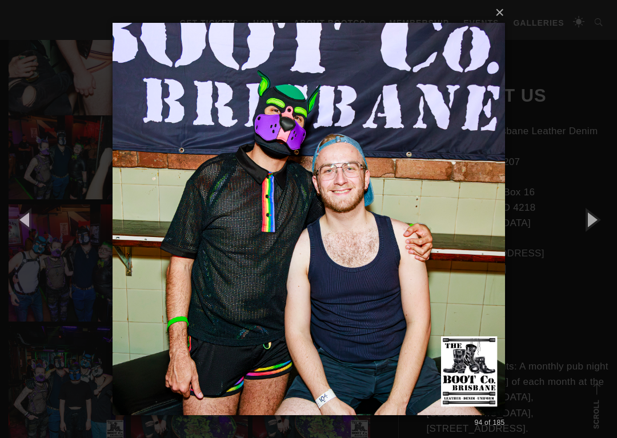
click at [600, 225] on button "button" at bounding box center [591, 219] width 51 height 63
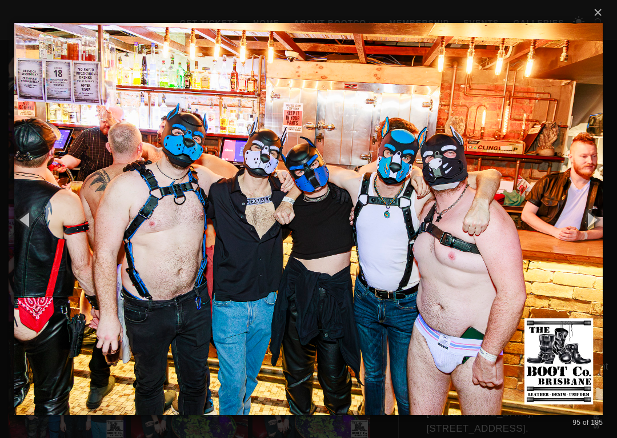
click at [593, 226] on button "button" at bounding box center [591, 219] width 51 height 63
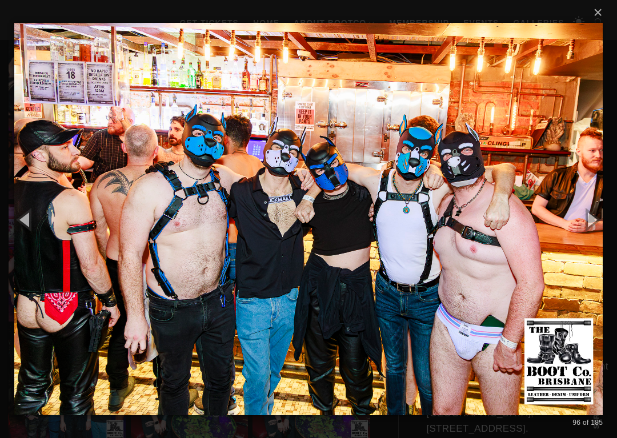
click at [593, 227] on button "button" at bounding box center [591, 219] width 51 height 63
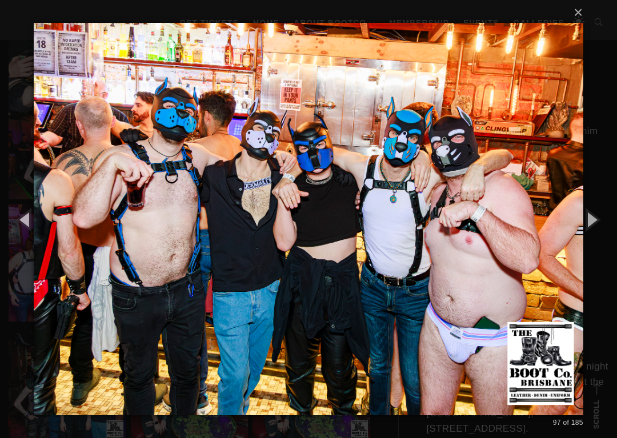
click at [594, 227] on button "button" at bounding box center [591, 219] width 51 height 63
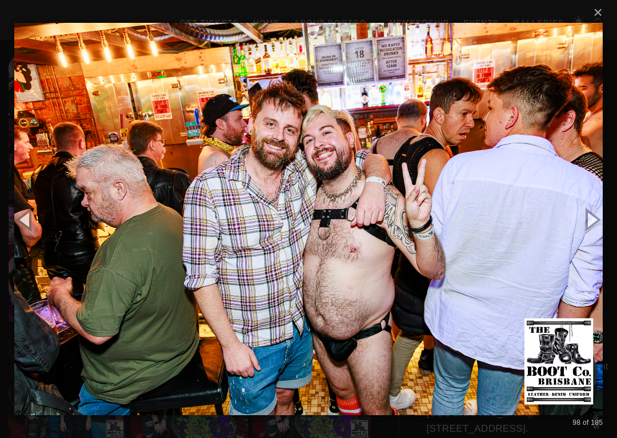
click at [595, 227] on button "button" at bounding box center [591, 219] width 51 height 63
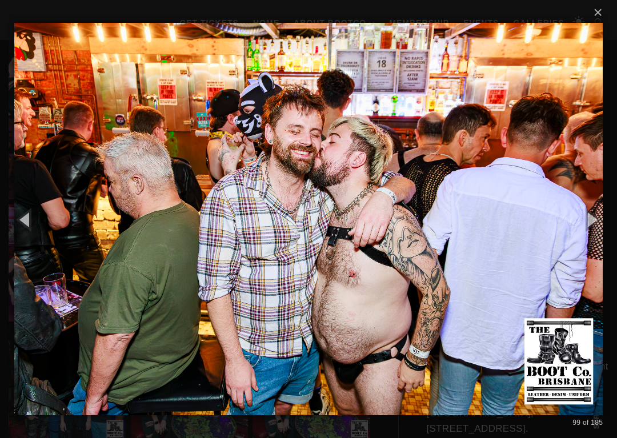
click at [595, 224] on button "button" at bounding box center [591, 219] width 51 height 63
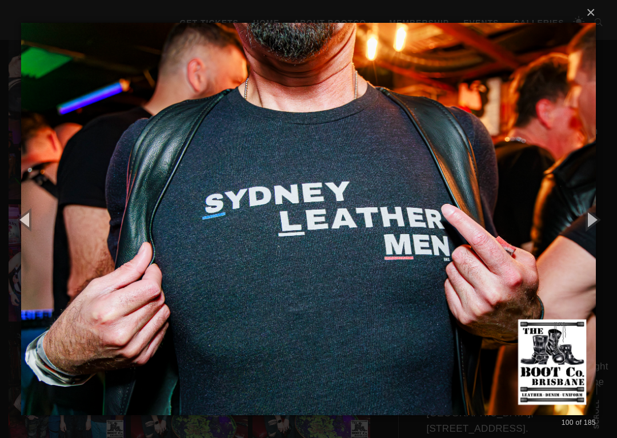
click at [595, 227] on button "button" at bounding box center [591, 219] width 51 height 63
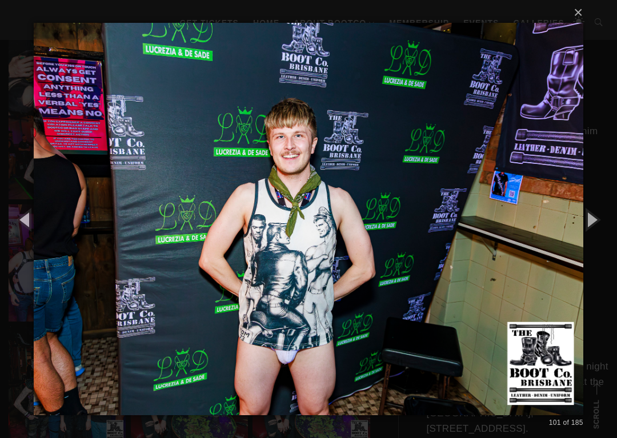
click at [598, 225] on button "button" at bounding box center [591, 219] width 51 height 63
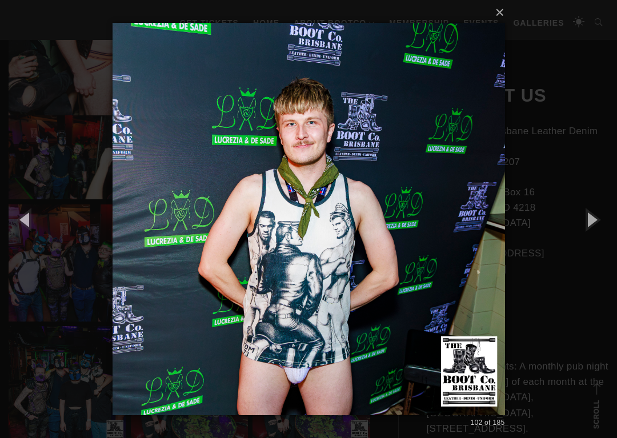
click at [597, 226] on button "button" at bounding box center [591, 219] width 51 height 63
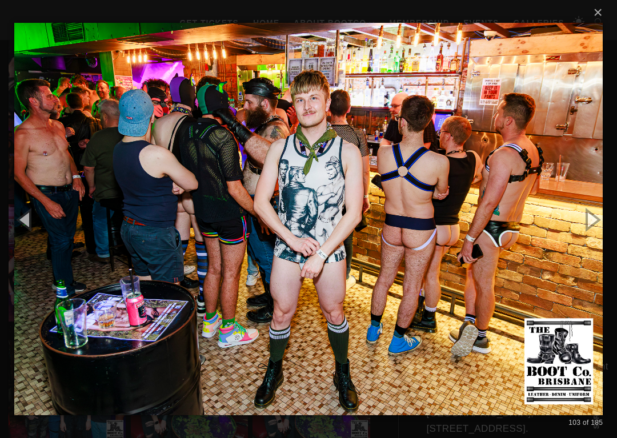
click at [595, 225] on button "button" at bounding box center [591, 219] width 51 height 63
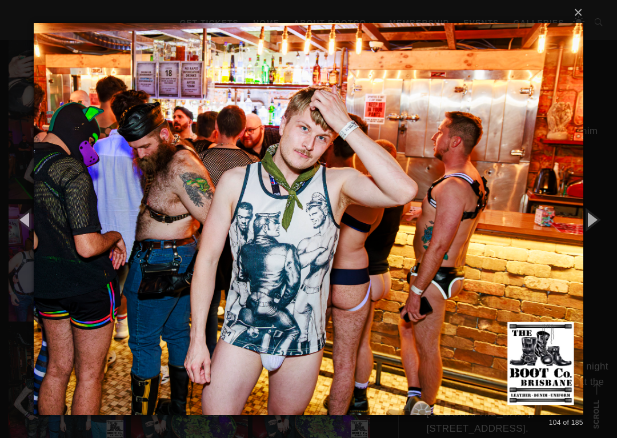
click at [598, 227] on button "button" at bounding box center [591, 219] width 51 height 63
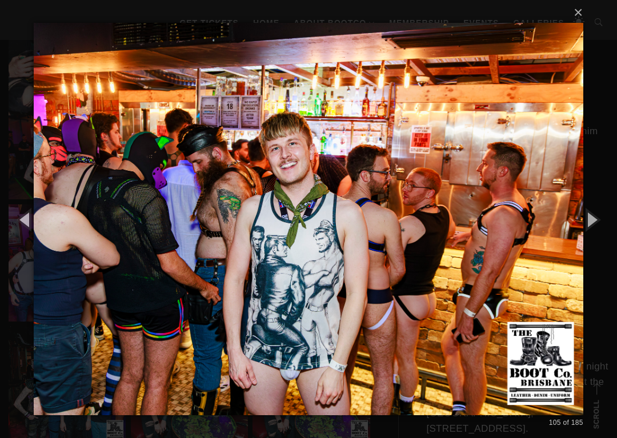
click at [594, 225] on button "button" at bounding box center [591, 219] width 51 height 63
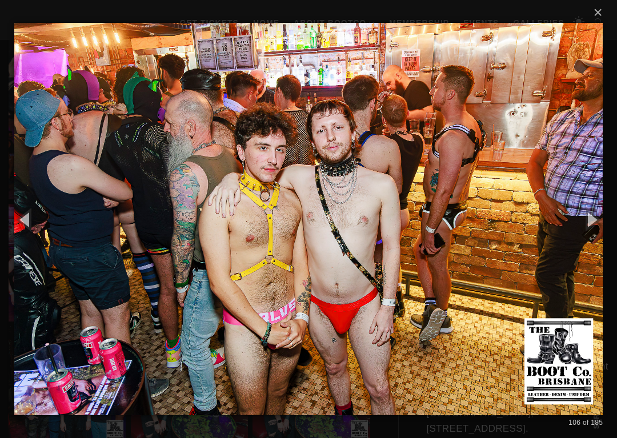
click at [598, 225] on button "button" at bounding box center [591, 219] width 51 height 63
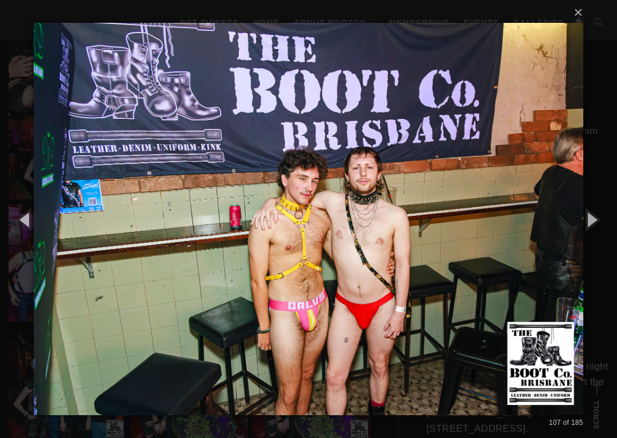
click at [597, 225] on button "button" at bounding box center [591, 219] width 51 height 63
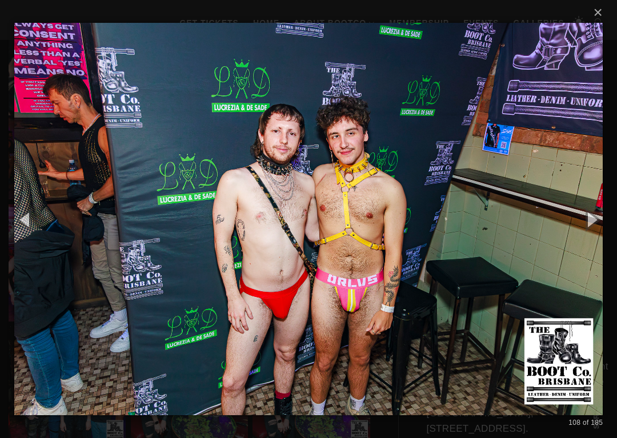
click at [593, 230] on button "button" at bounding box center [591, 219] width 51 height 63
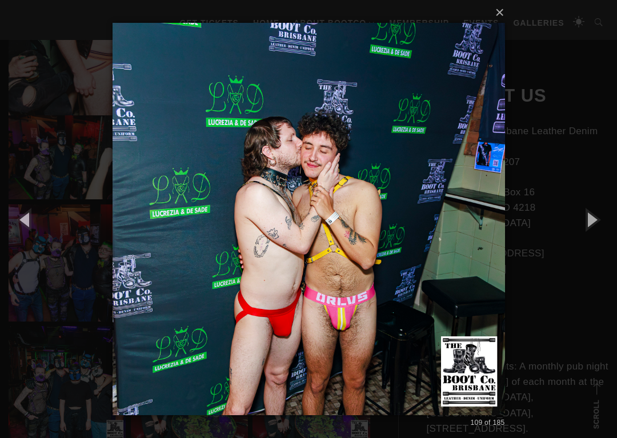
click at [594, 229] on button "button" at bounding box center [591, 219] width 51 height 63
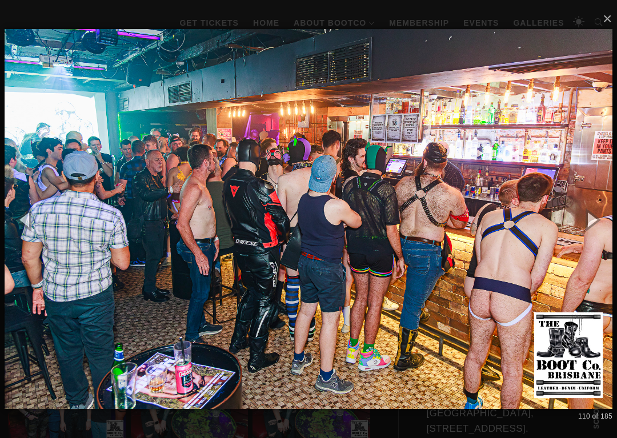
click at [589, 227] on button "button" at bounding box center [591, 219] width 51 height 63
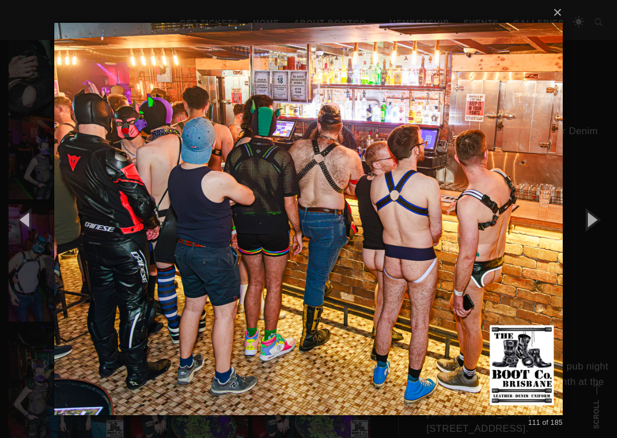
click at [593, 226] on button "button" at bounding box center [591, 219] width 51 height 63
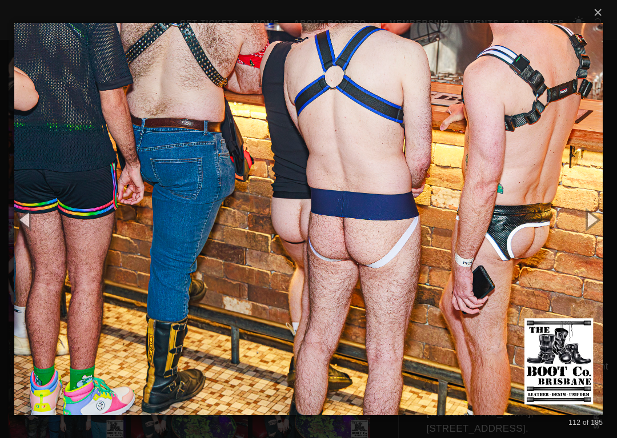
click at [601, 223] on button "button" at bounding box center [591, 219] width 51 height 63
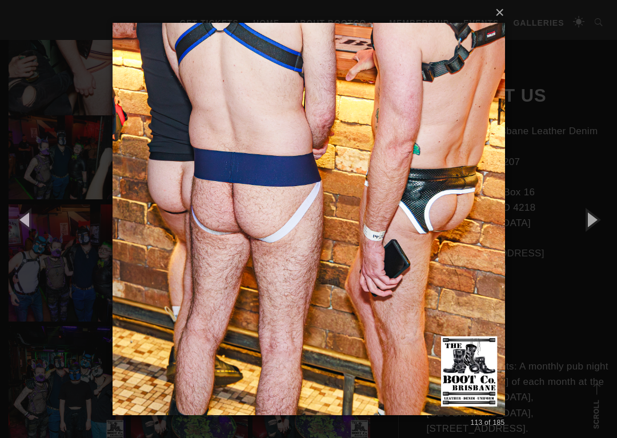
click at [590, 226] on button "button" at bounding box center [591, 219] width 51 height 63
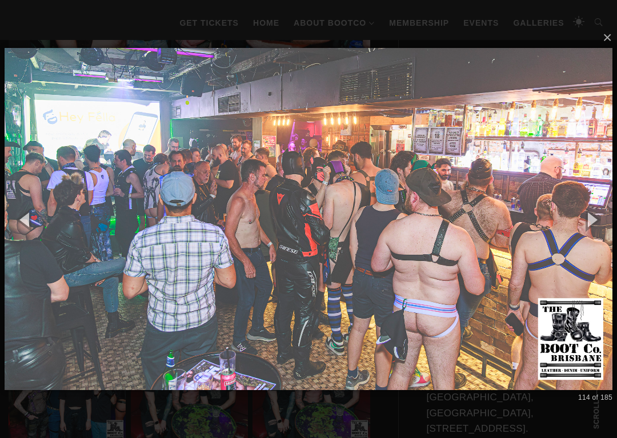
click at [596, 224] on button "button" at bounding box center [591, 219] width 51 height 63
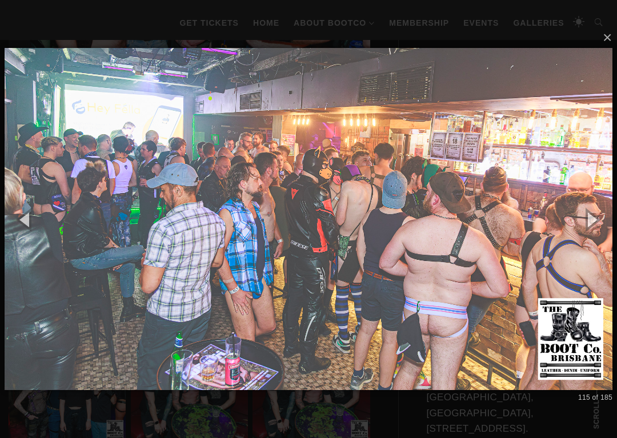
click at [593, 224] on button "button" at bounding box center [591, 219] width 51 height 63
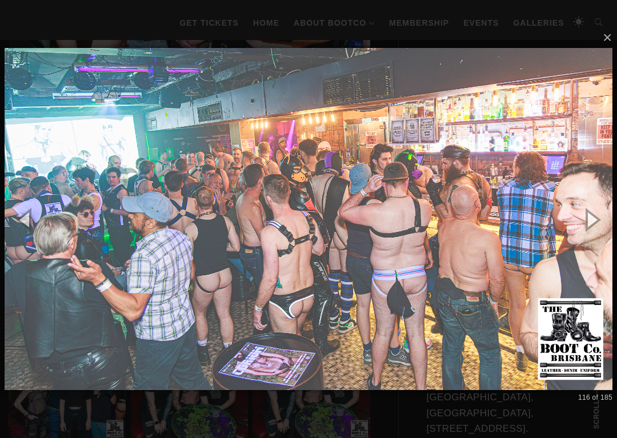
click at [594, 227] on button "button" at bounding box center [591, 219] width 51 height 63
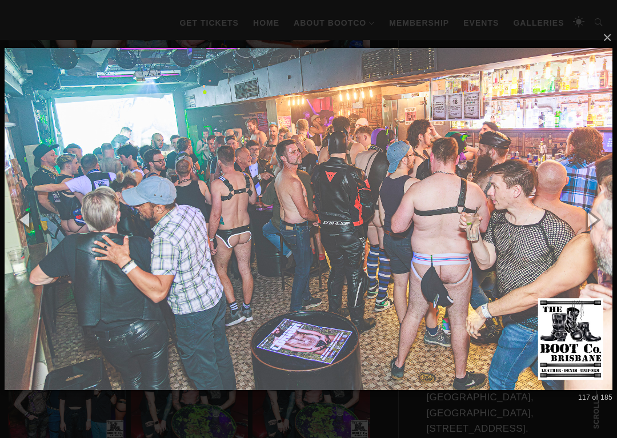
click at [593, 226] on button "button" at bounding box center [591, 219] width 51 height 63
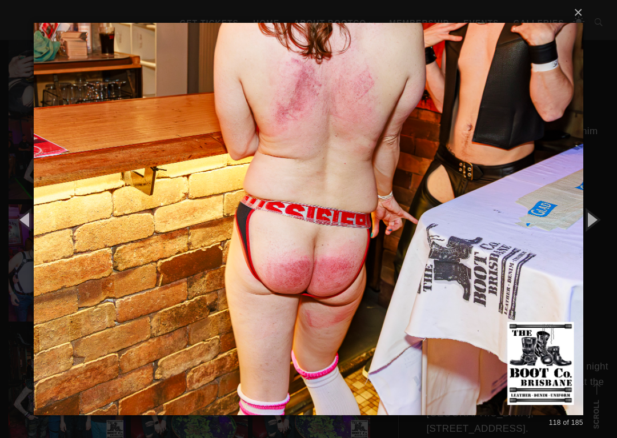
click at [595, 226] on button "button" at bounding box center [591, 219] width 51 height 63
